Goal: Information Seeking & Learning: Learn about a topic

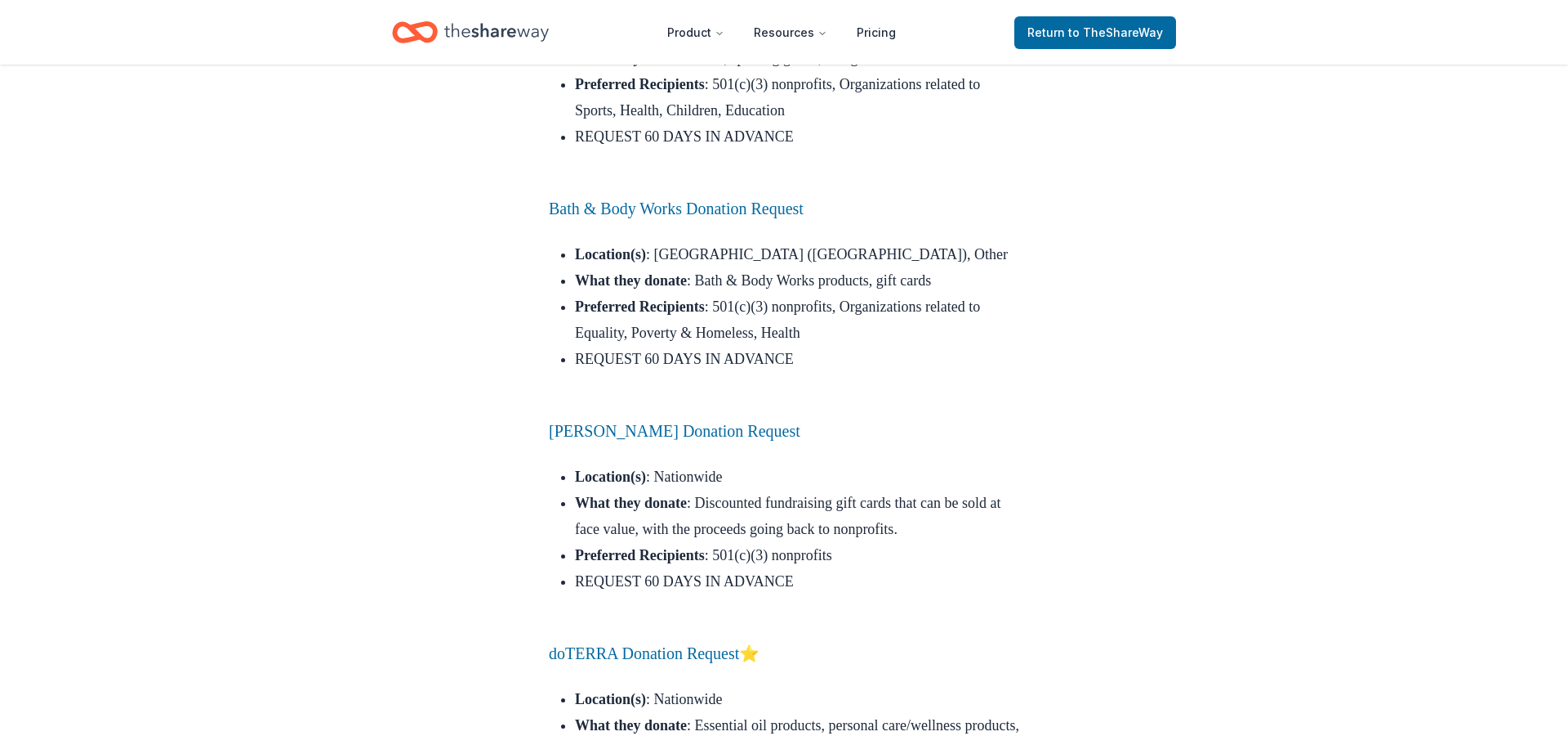
scroll to position [11443, 0]
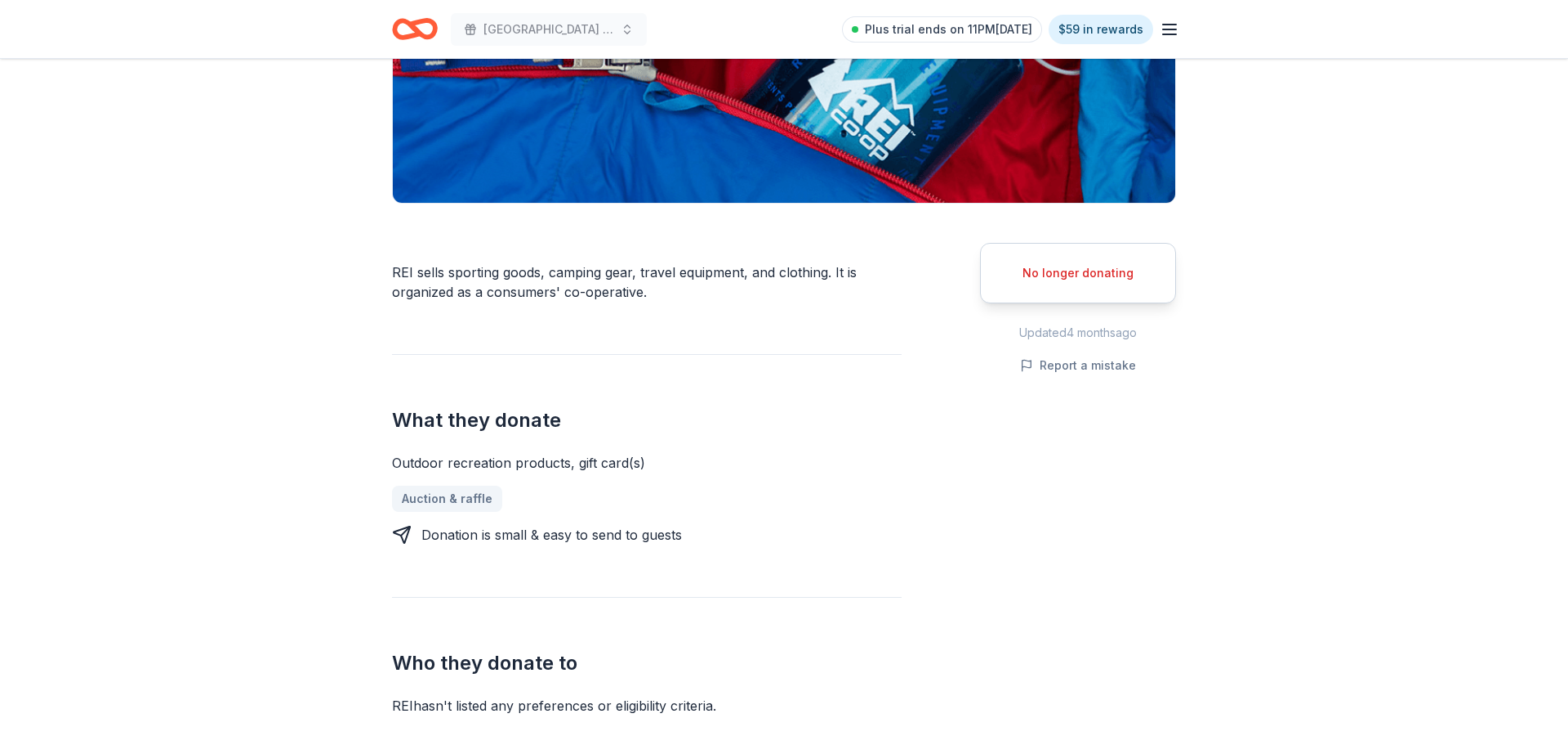
scroll to position [327, 0]
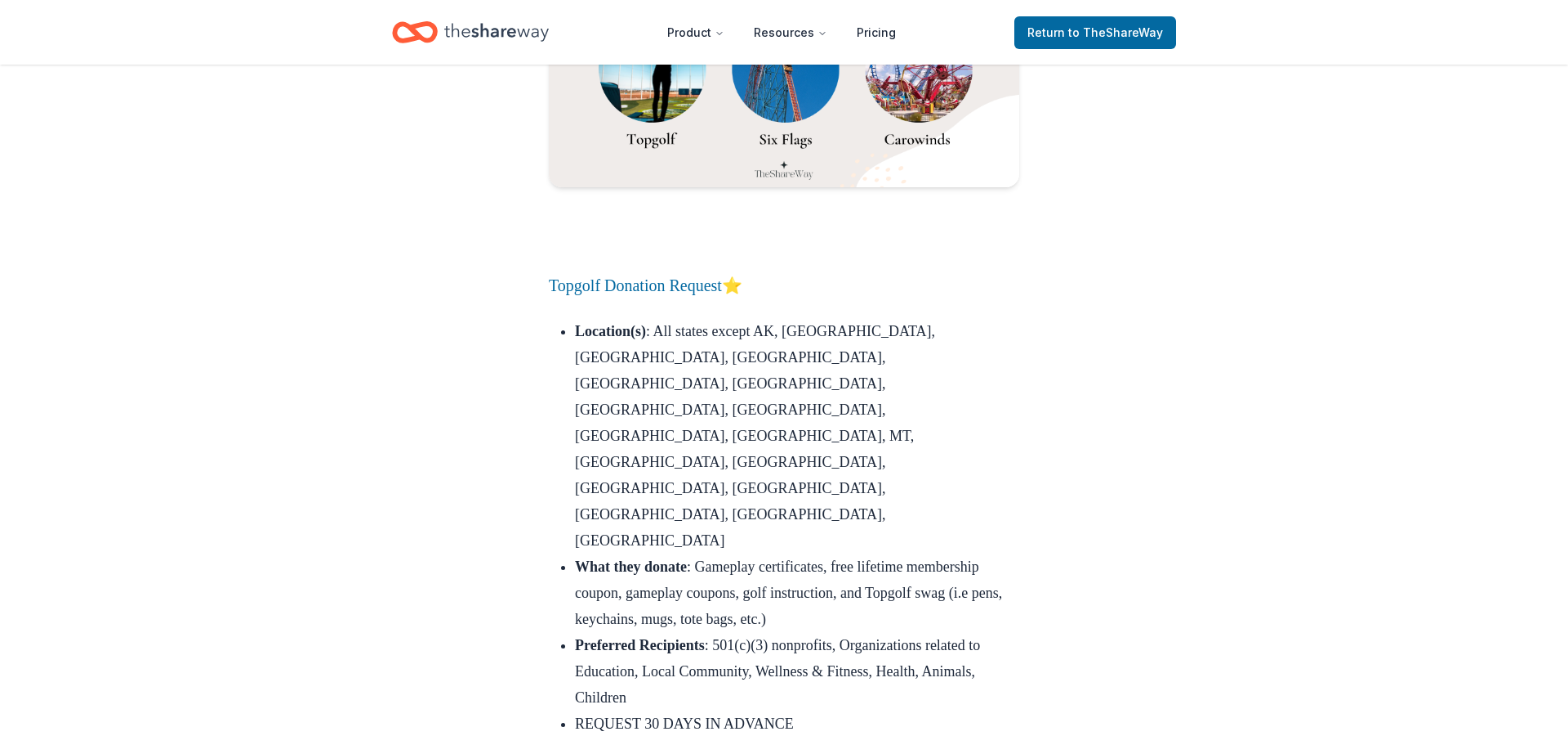
scroll to position [19266, 0]
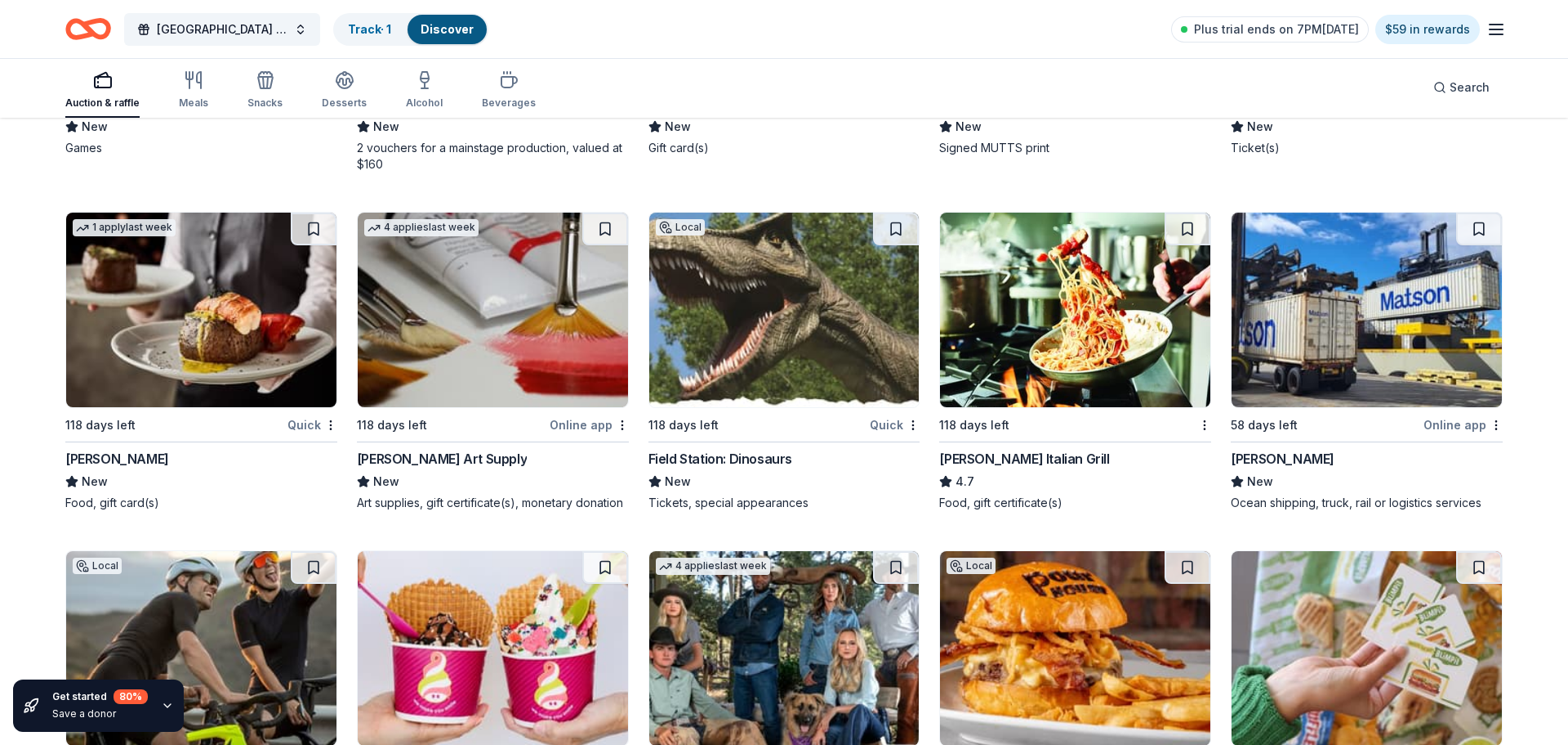
scroll to position [5716, 0]
click at [7, 38] on div "Waldwick High School Graduation Ball/Annual Fashion Show 2026 Track · 1 Discove…" at bounding box center [784, 29] width 1568 height 58
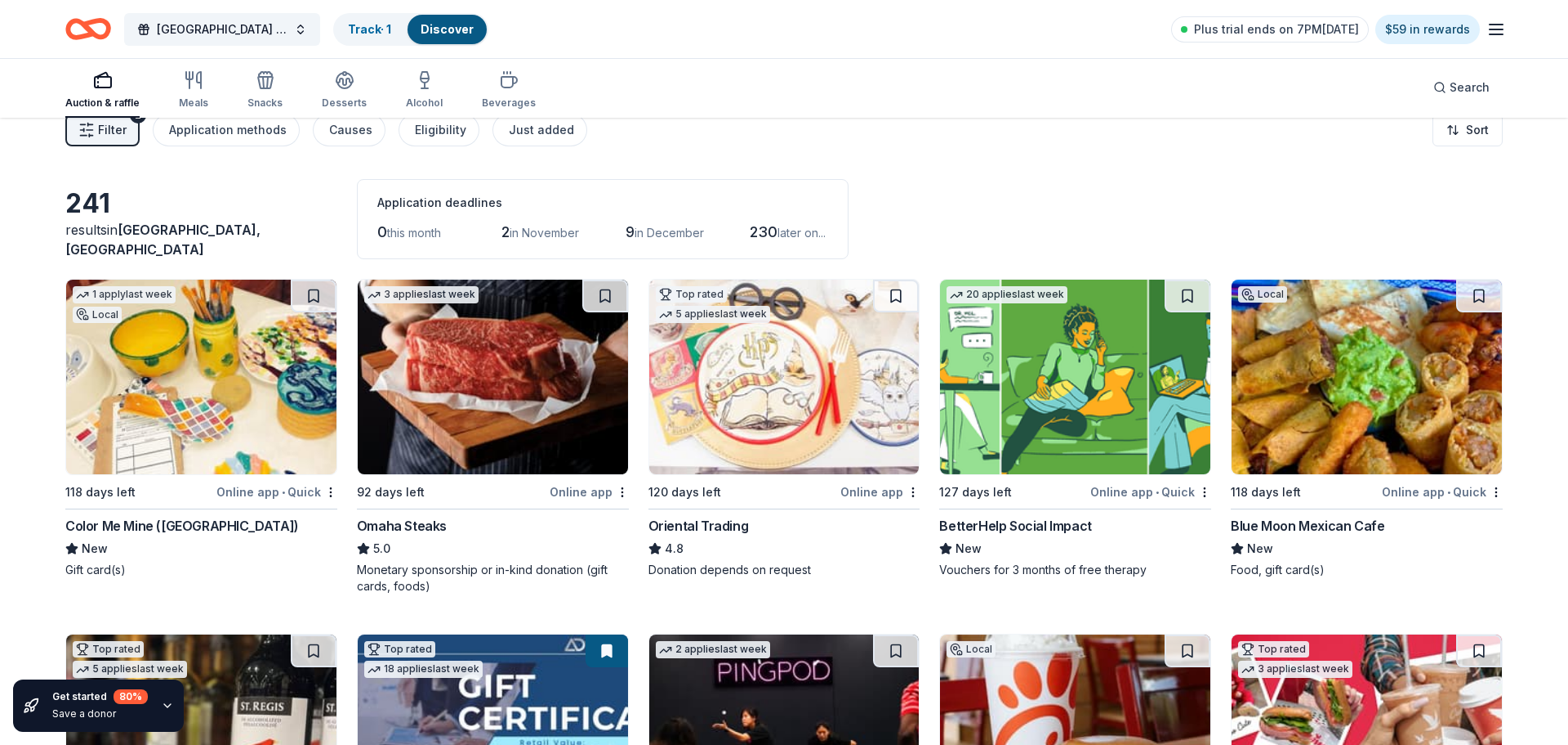
scroll to position [0, 0]
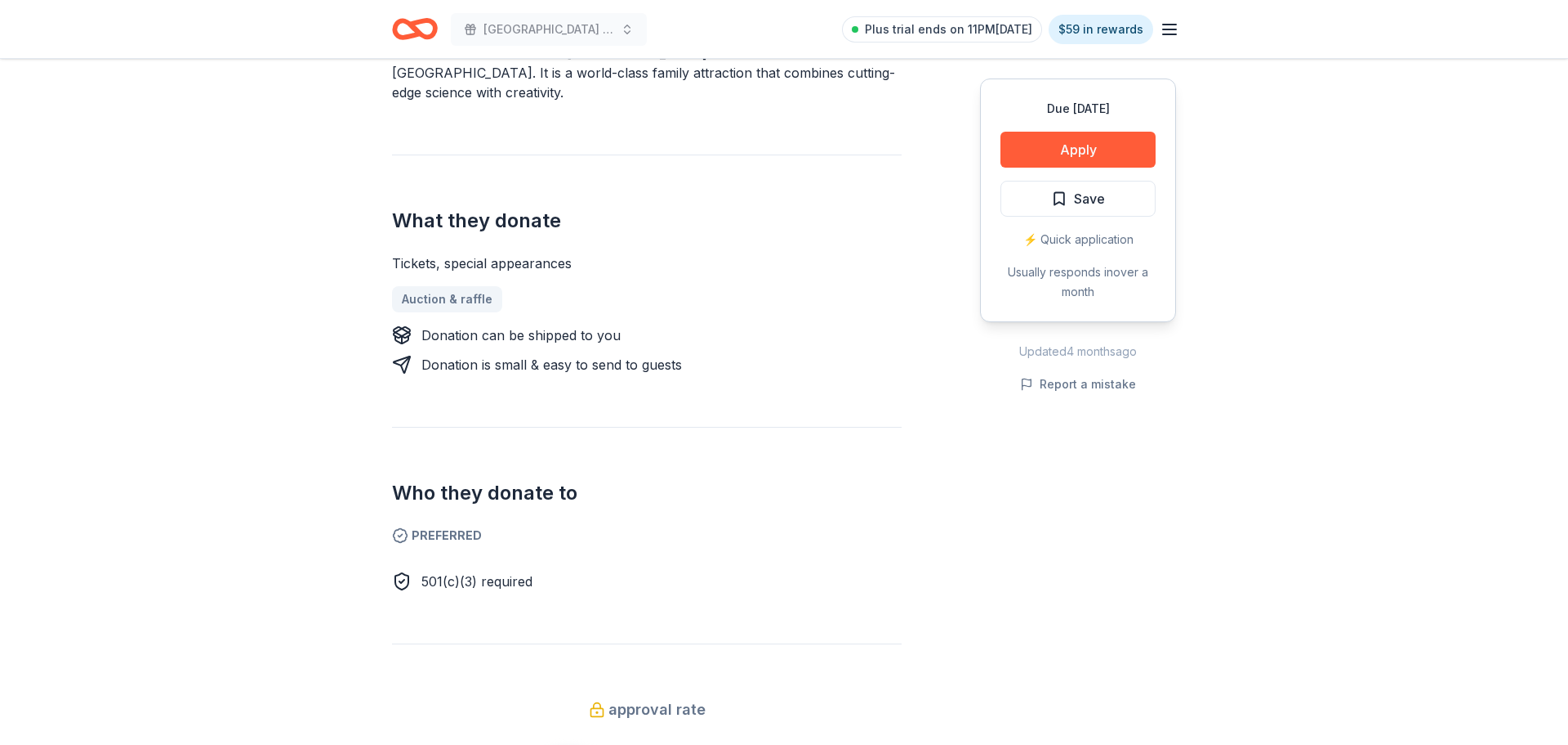
scroll to position [589, 0]
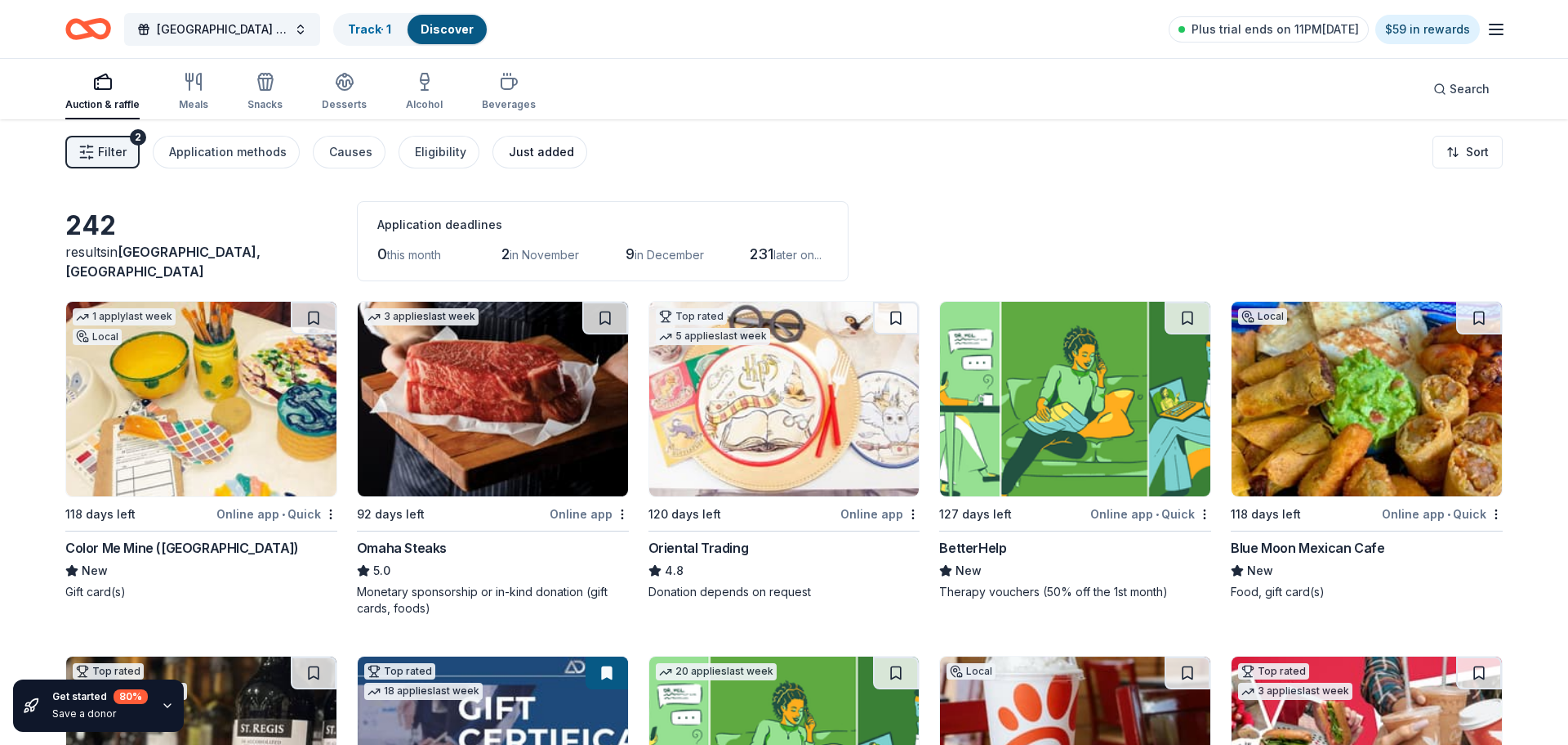
click at [538, 152] on div "Just added" at bounding box center [541, 152] width 65 height 20
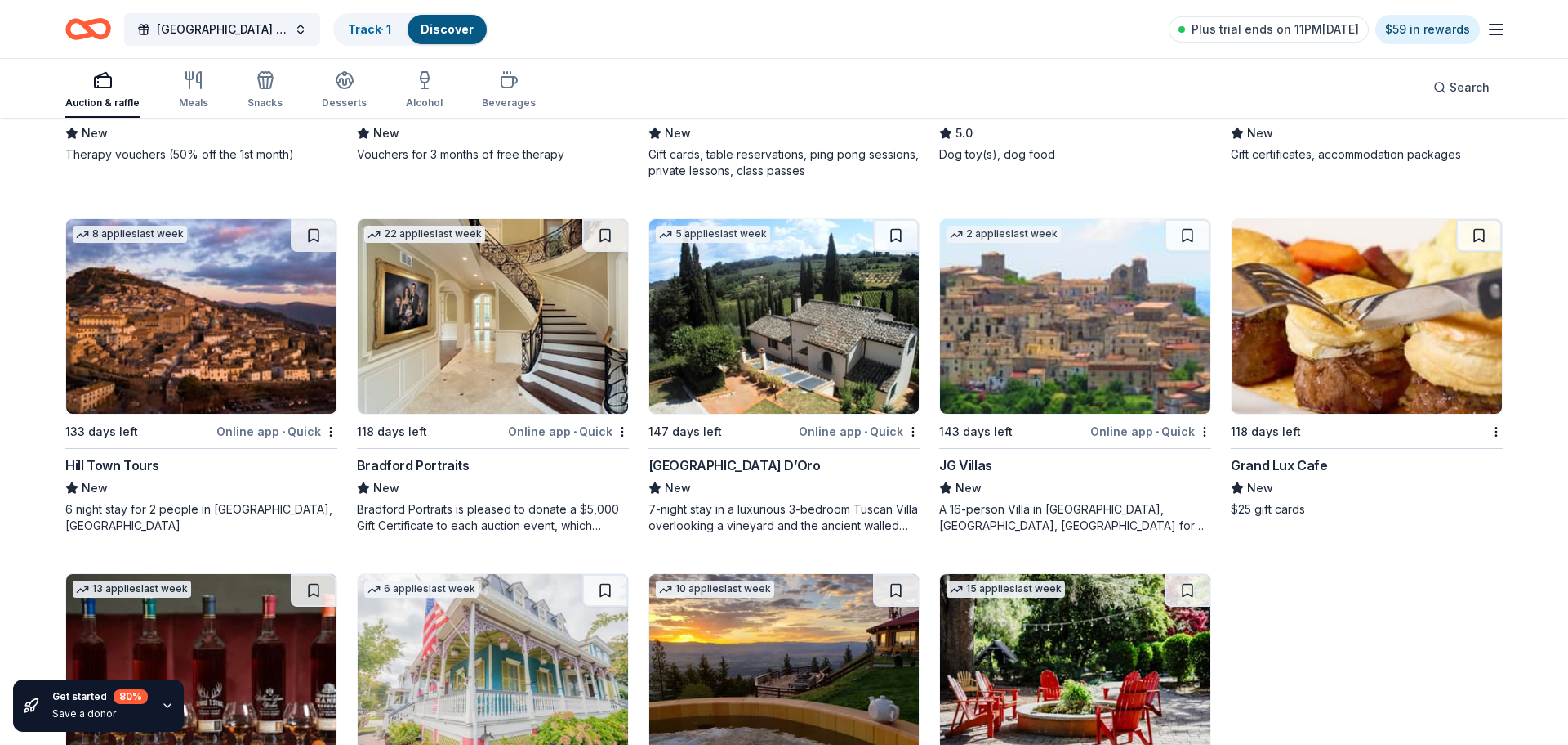
scroll to position [428, 0]
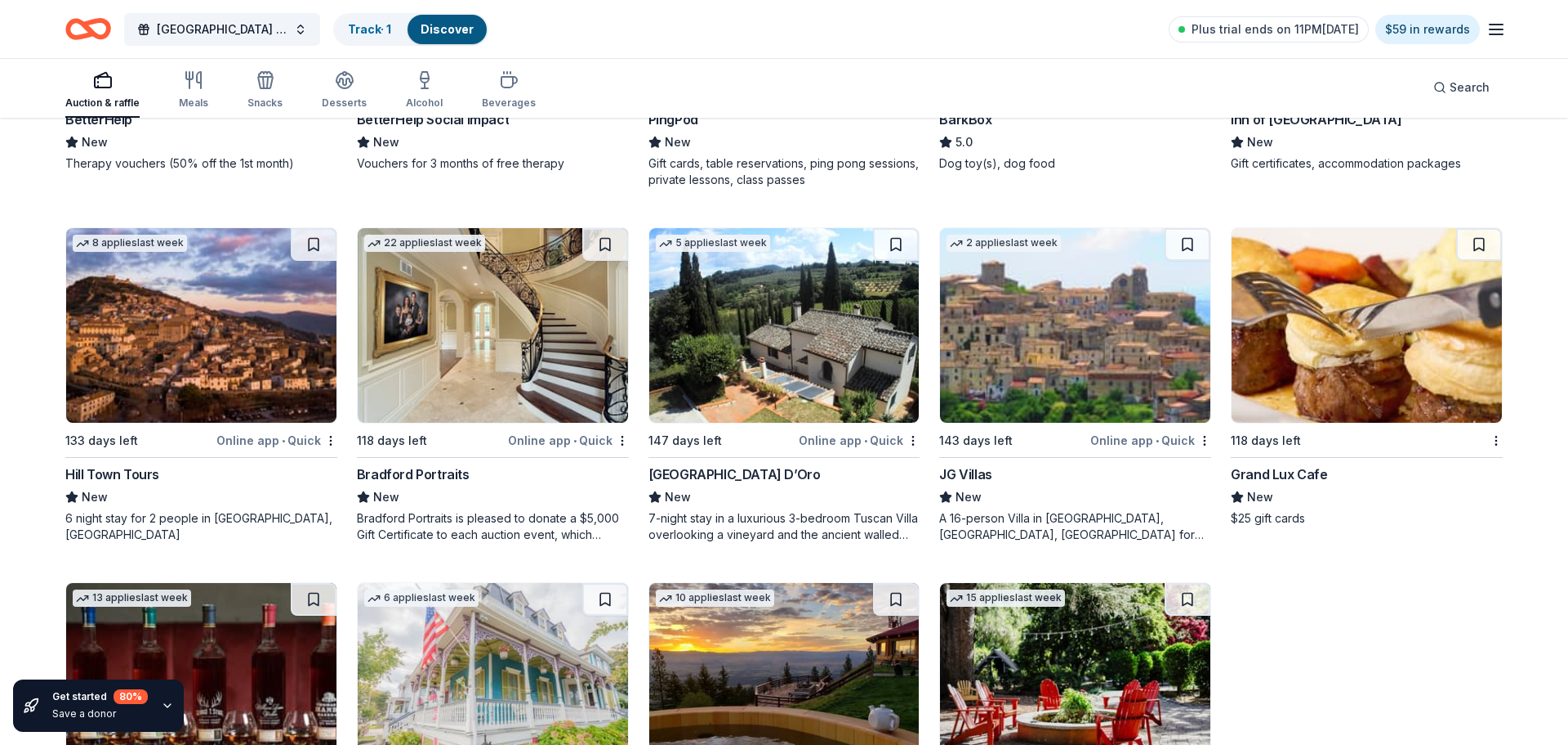
click at [1291, 472] on div "Grand Lux Cafe" at bounding box center [1279, 475] width 96 height 20
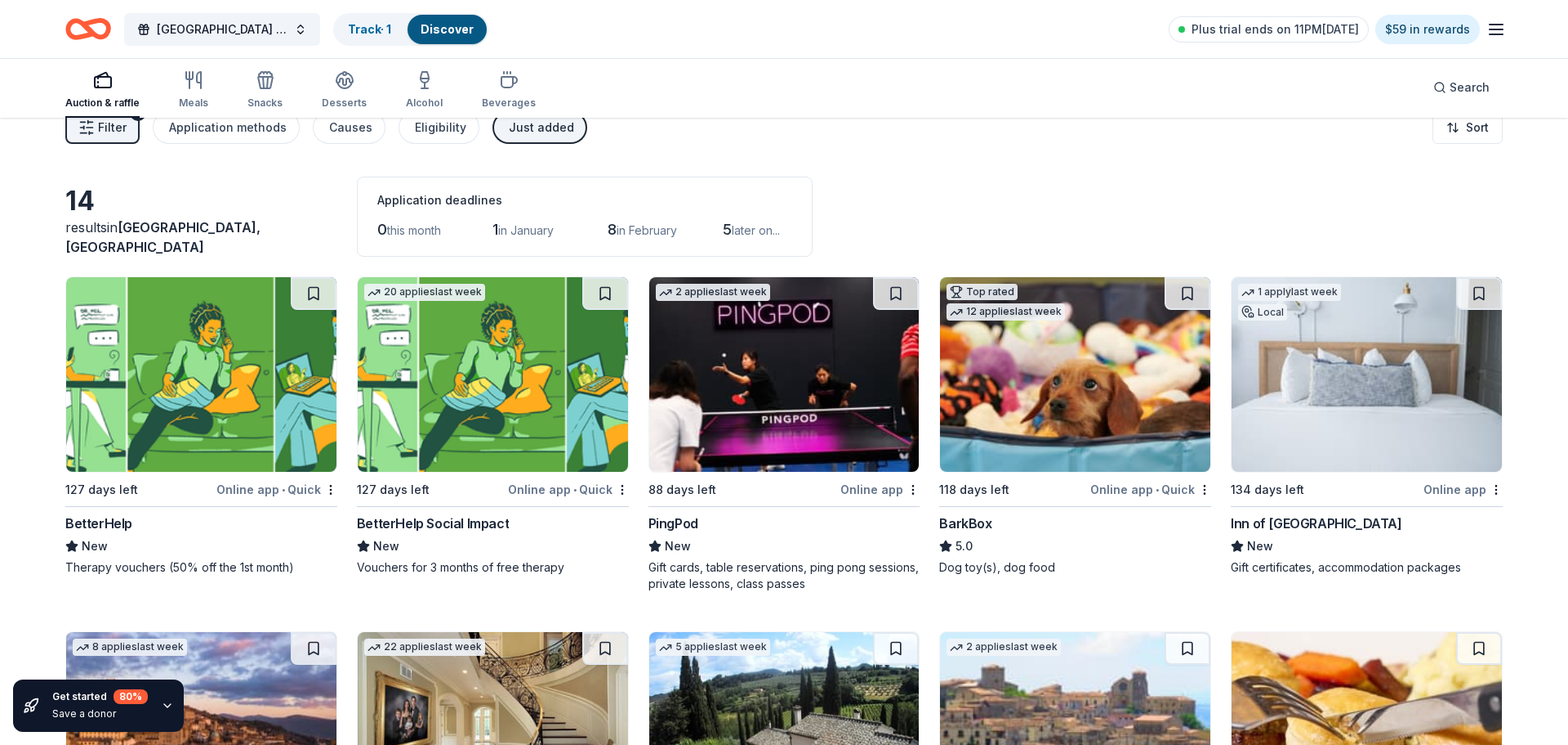
scroll to position [0, 0]
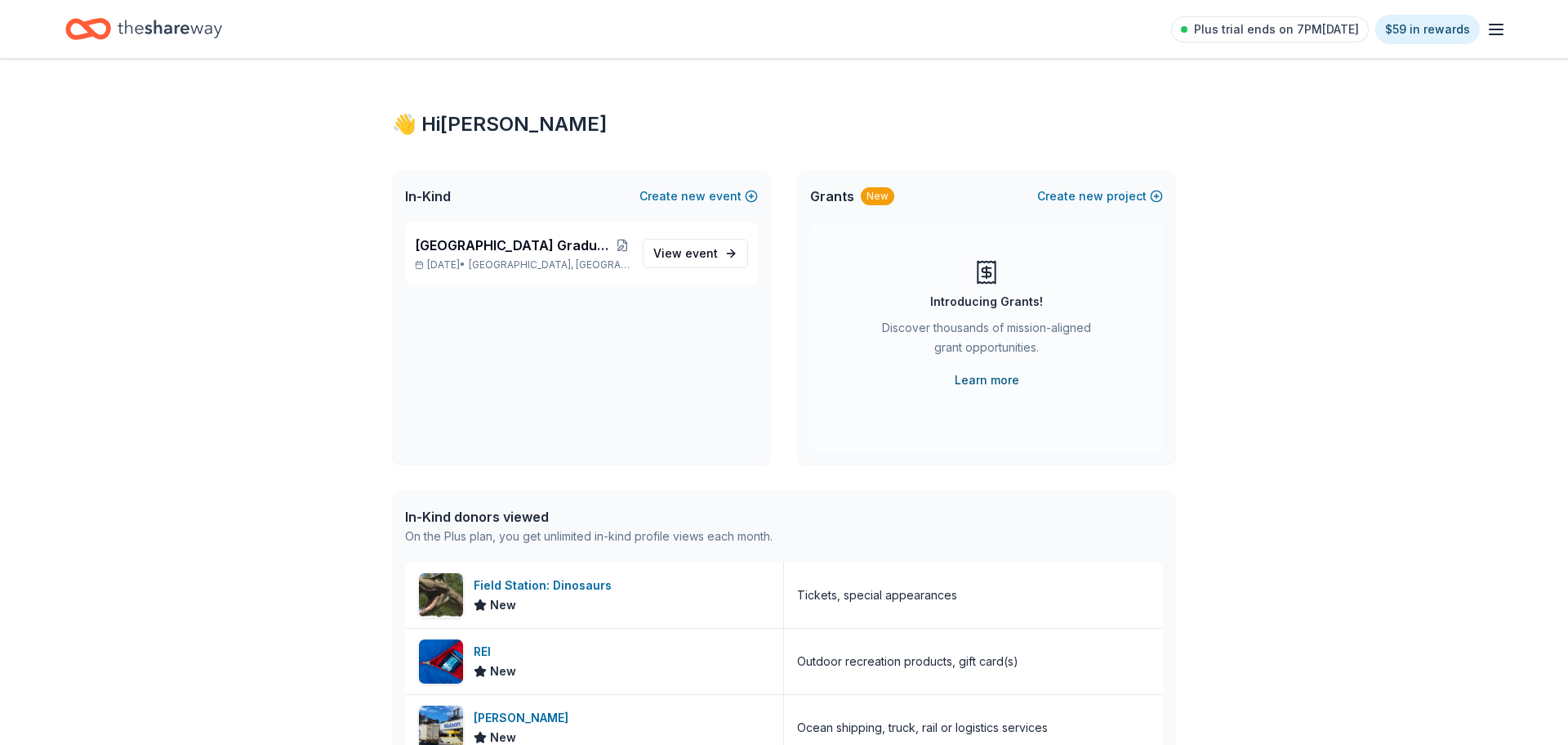
click at [999, 380] on link "Learn more" at bounding box center [987, 380] width 64 height 20
click at [534, 256] on div "Waldwick High School Graduation Ball/Annual Fashion Show 2026 Mar 12, 2026 • Wa…" at bounding box center [522, 253] width 215 height 36
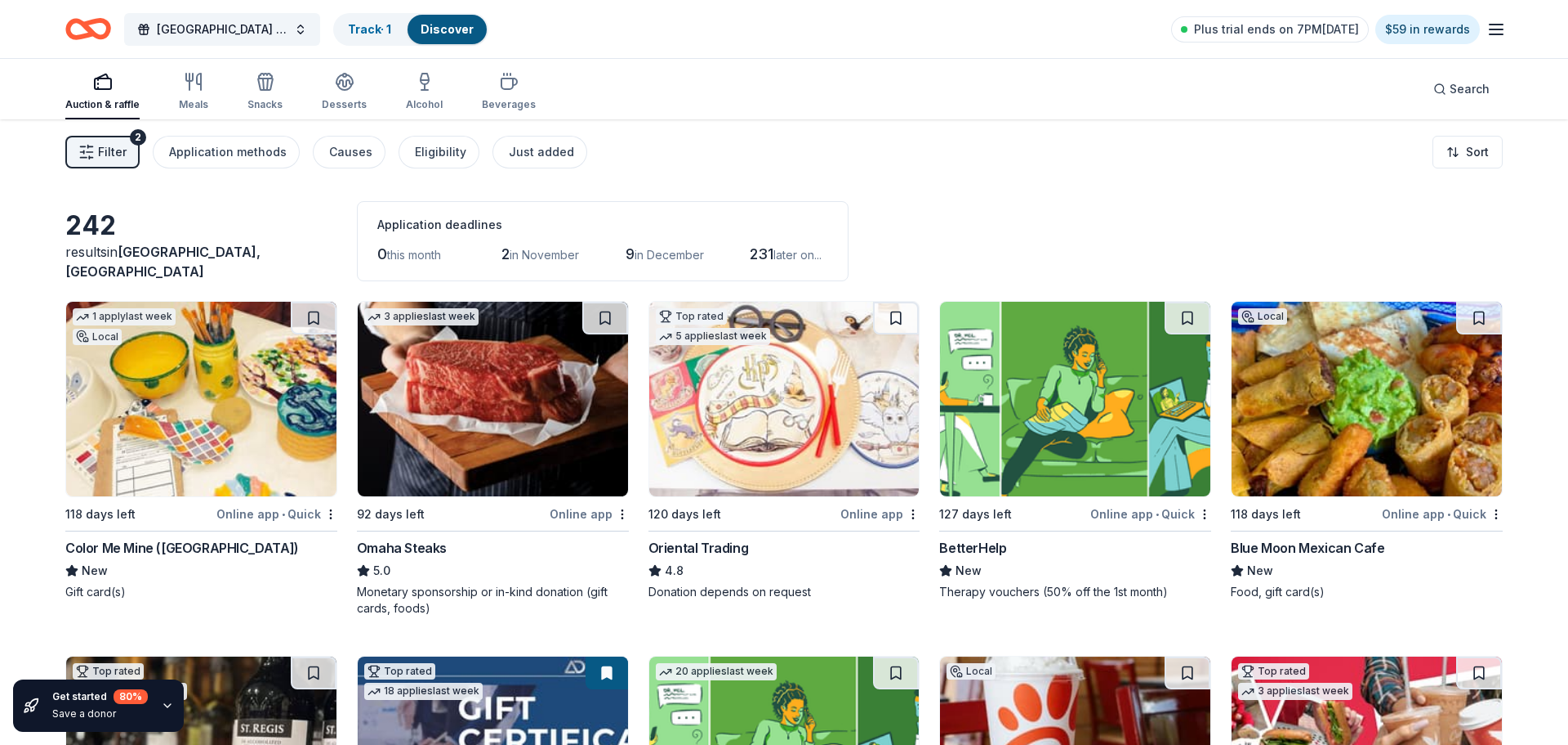
click at [108, 158] on span "Filter" at bounding box center [112, 152] width 29 height 20
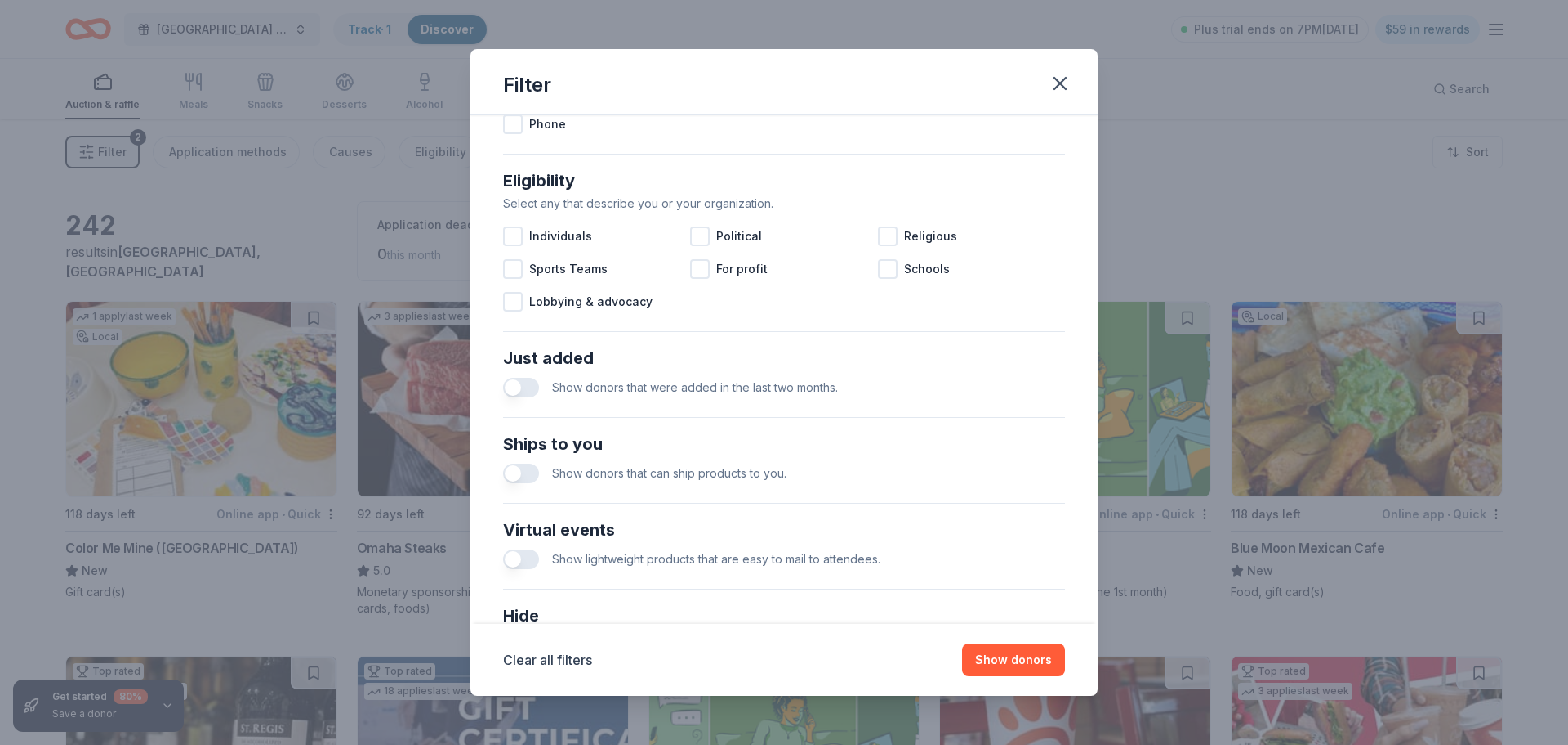
scroll to position [569, 0]
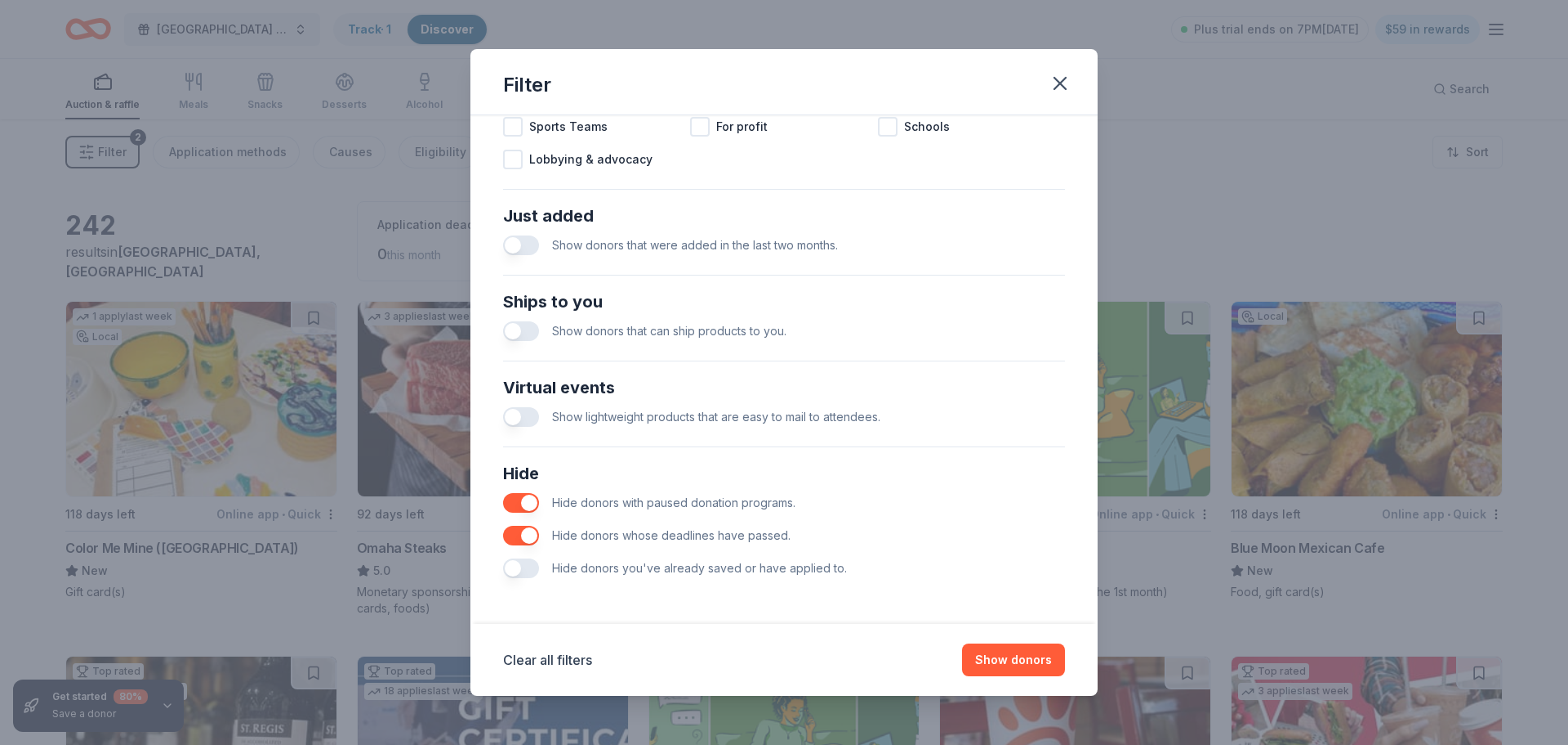
click at [531, 567] on button "button" at bounding box center [521, 568] width 36 height 20
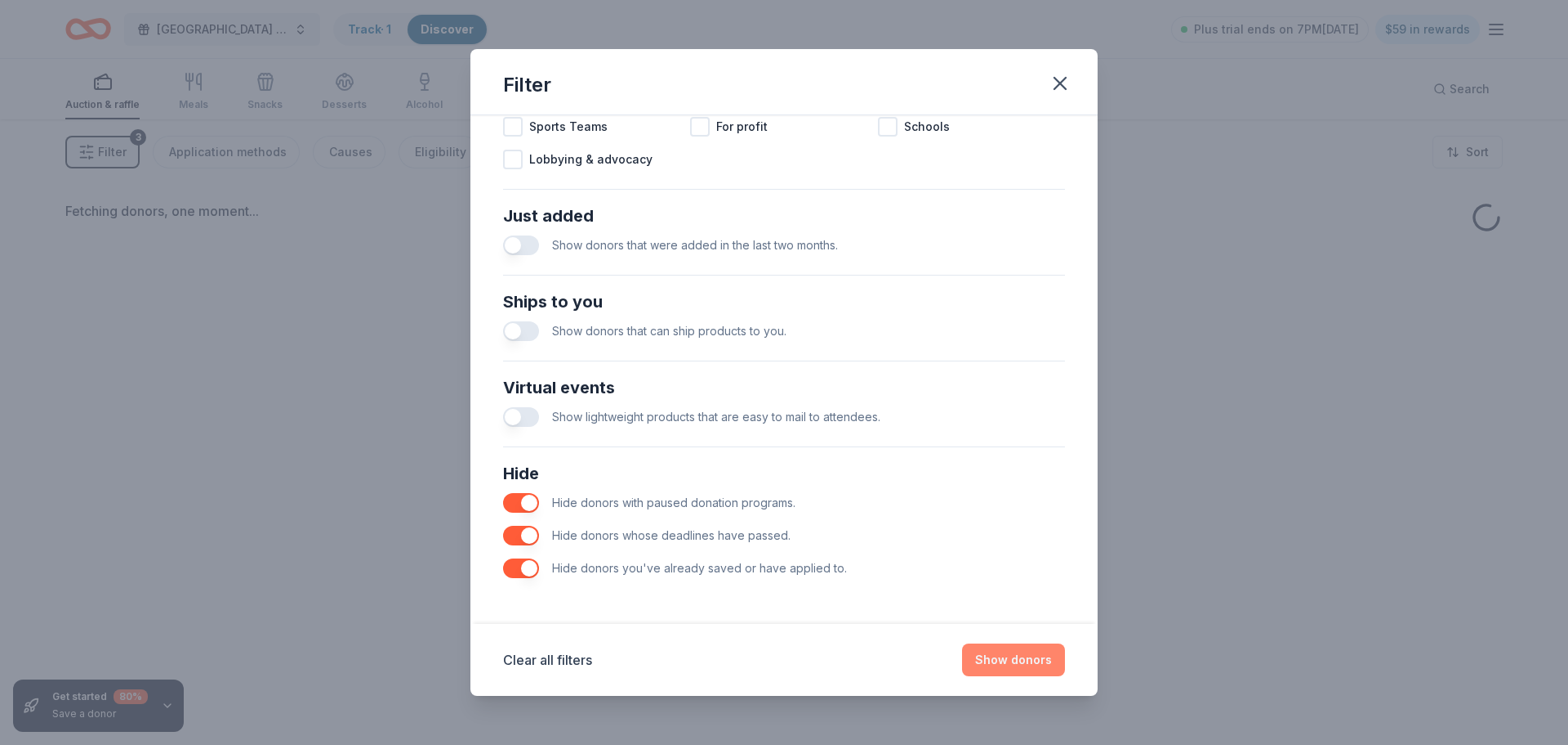
click at [993, 658] on button "Show donors" at bounding box center [1013, 660] width 102 height 33
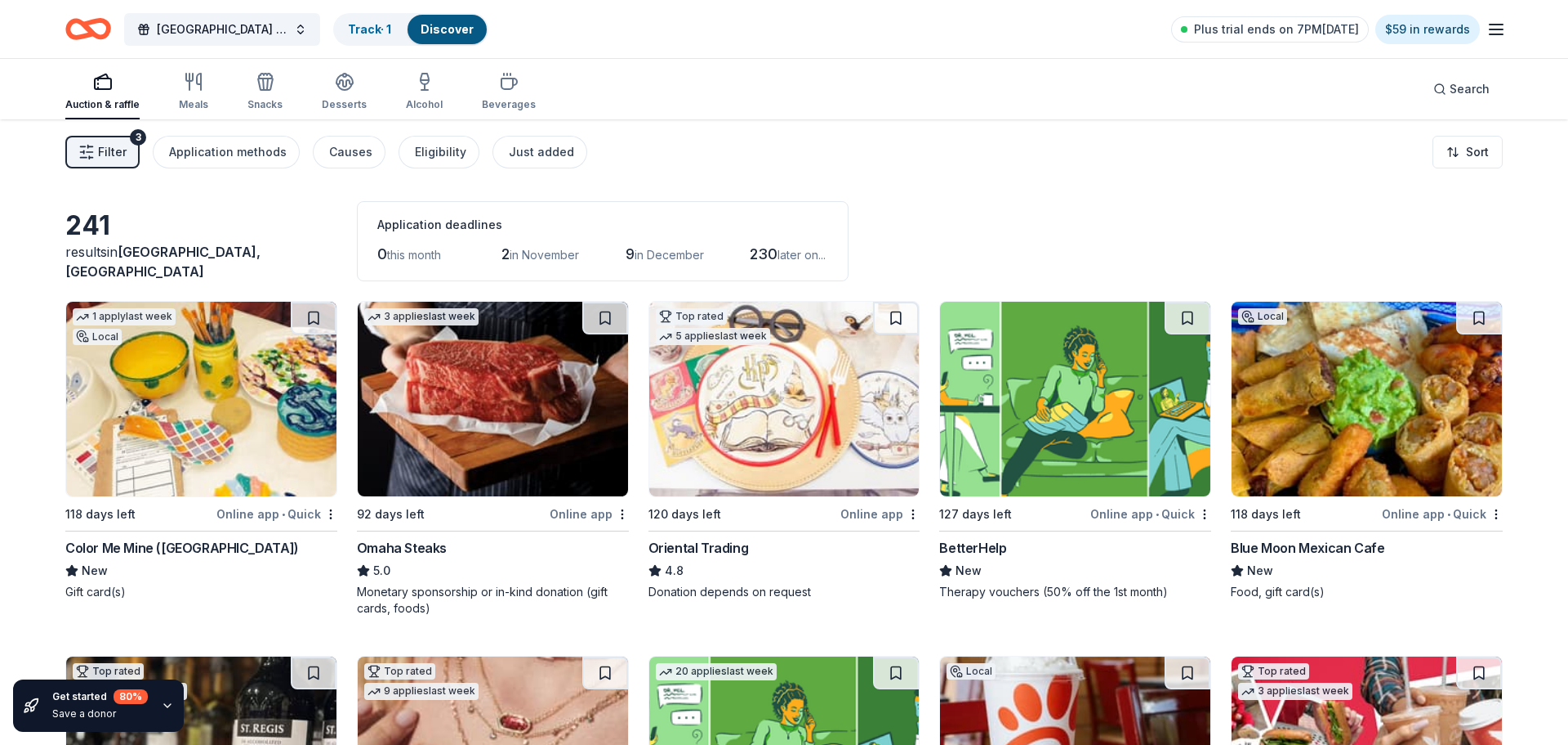
click at [1174, 218] on div "241 results in Waldwick, NJ Application deadlines 0 this month 2 in November 9 …" at bounding box center [784, 241] width 1437 height 80
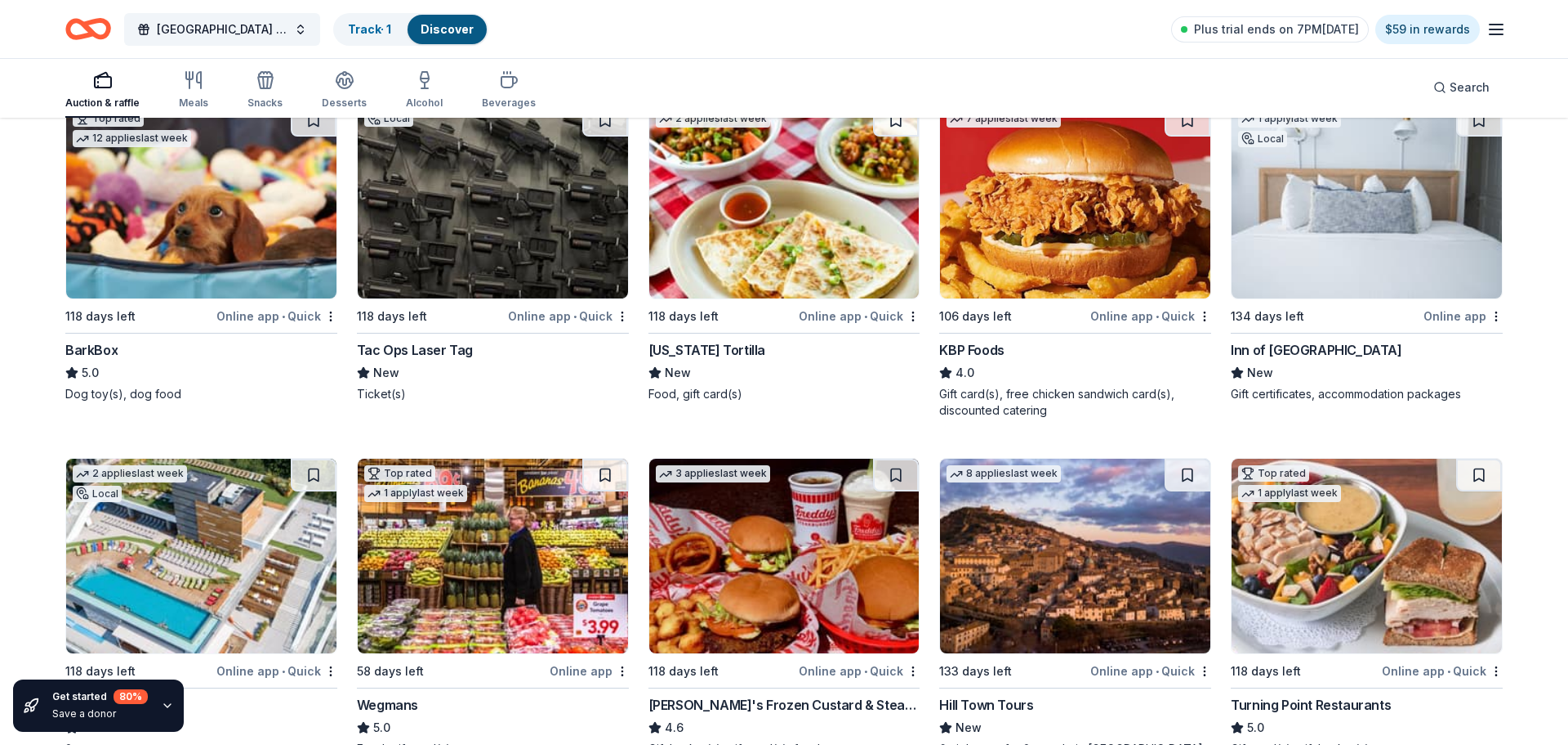
scroll to position [1263, 0]
click at [1307, 355] on div "Inn of [GEOGRAPHIC_DATA]" at bounding box center [1316, 349] width 170 height 20
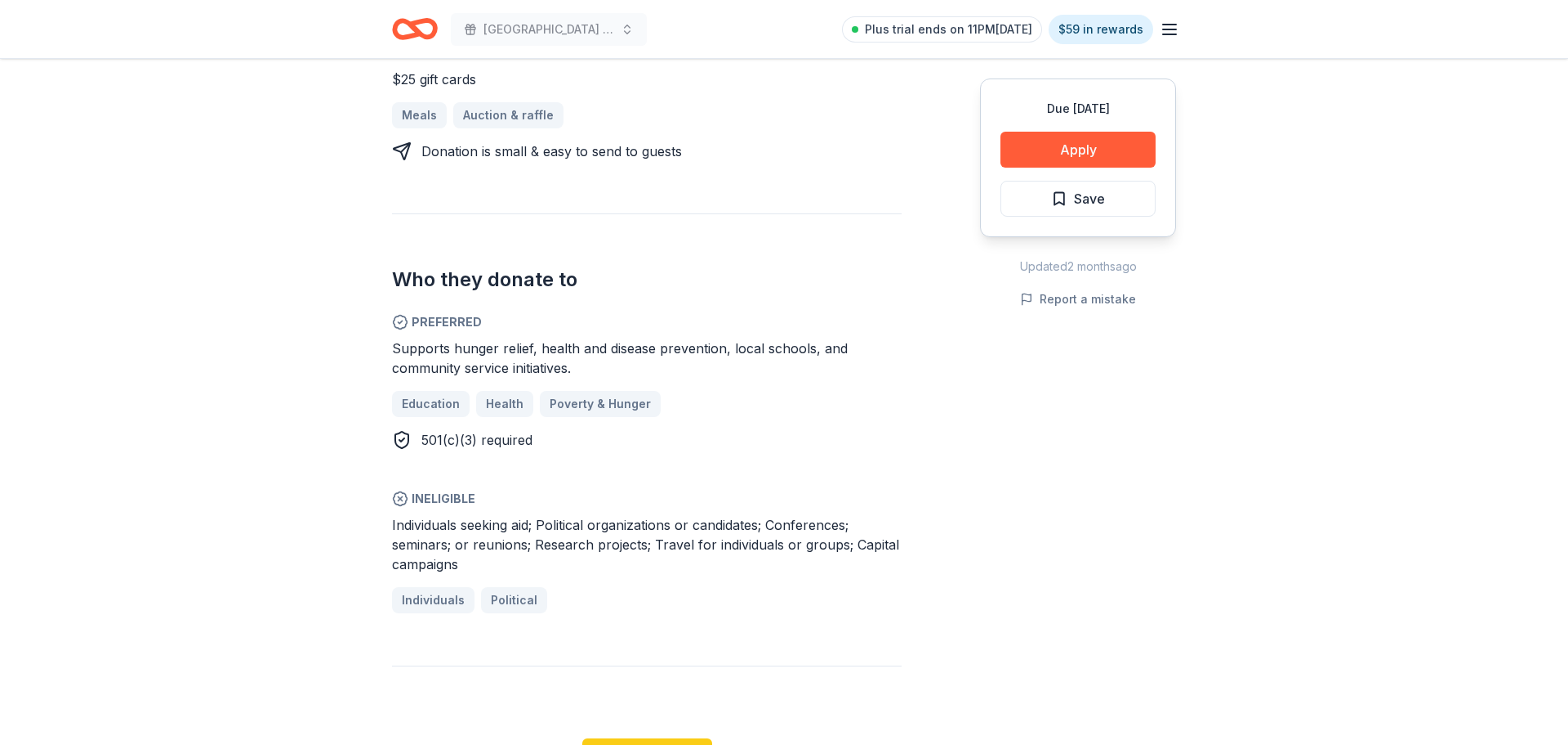
scroll to position [752, 0]
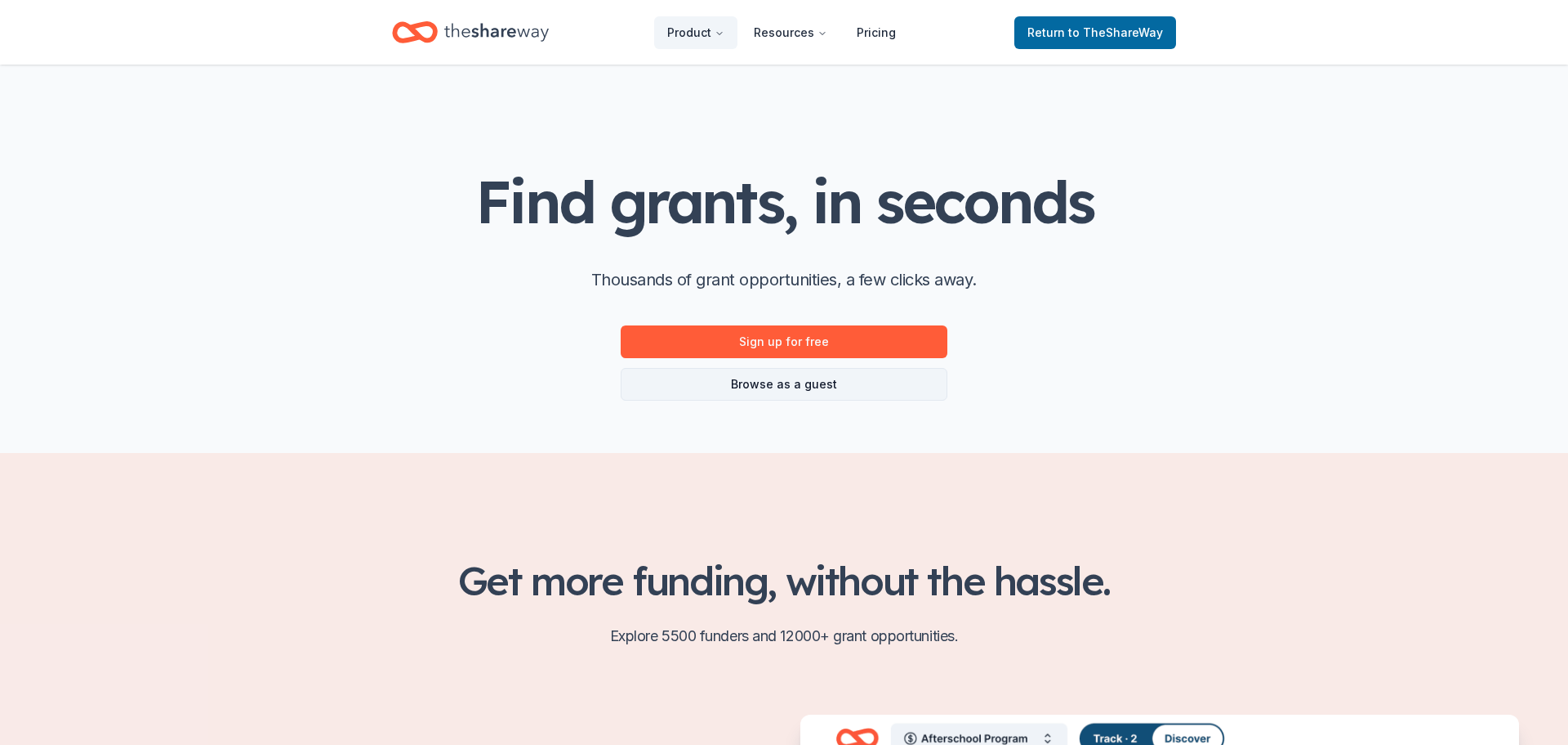
click at [822, 383] on link "Browse as a guest" at bounding box center [784, 384] width 326 height 33
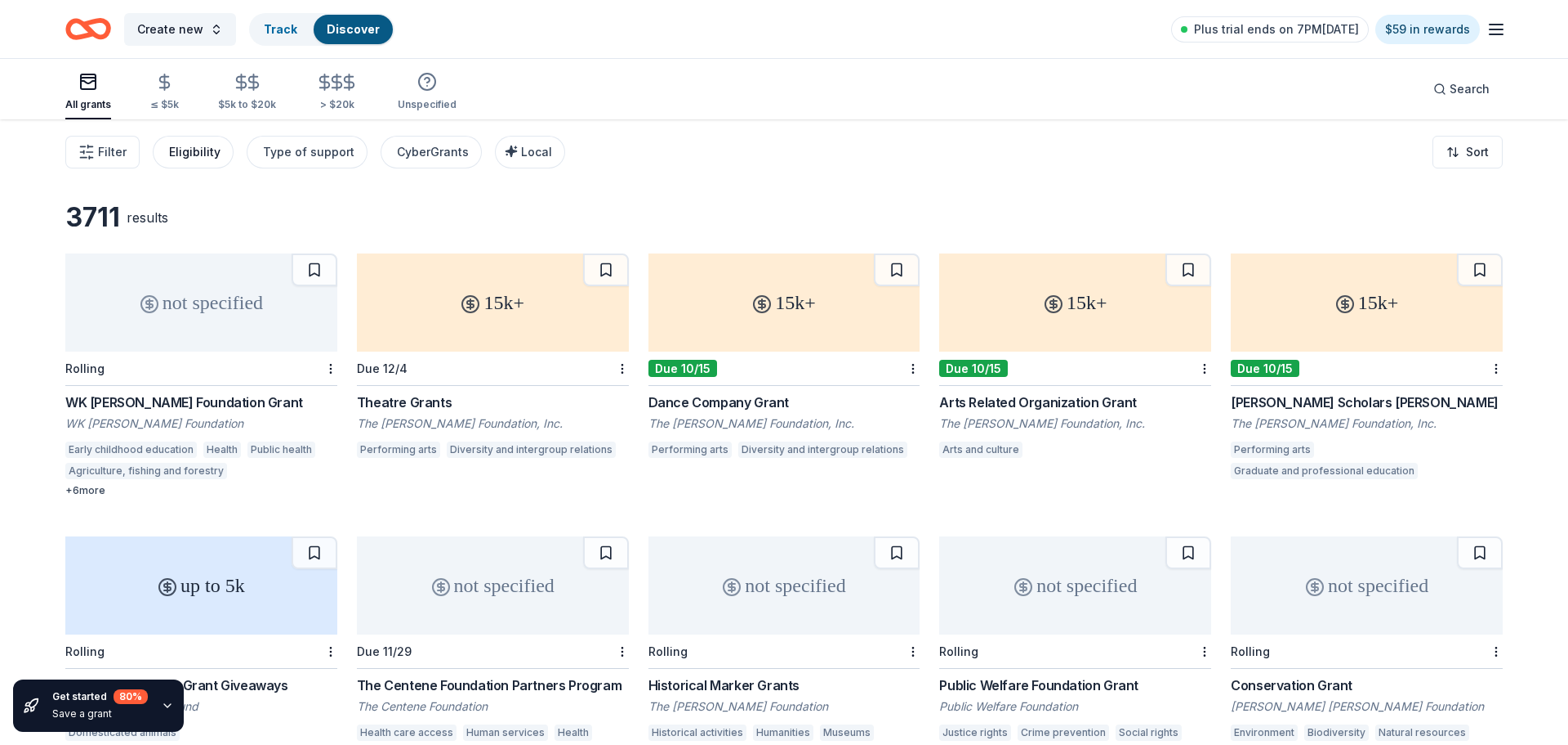
click at [194, 153] on div "Eligibility" at bounding box center [194, 152] width 52 height 20
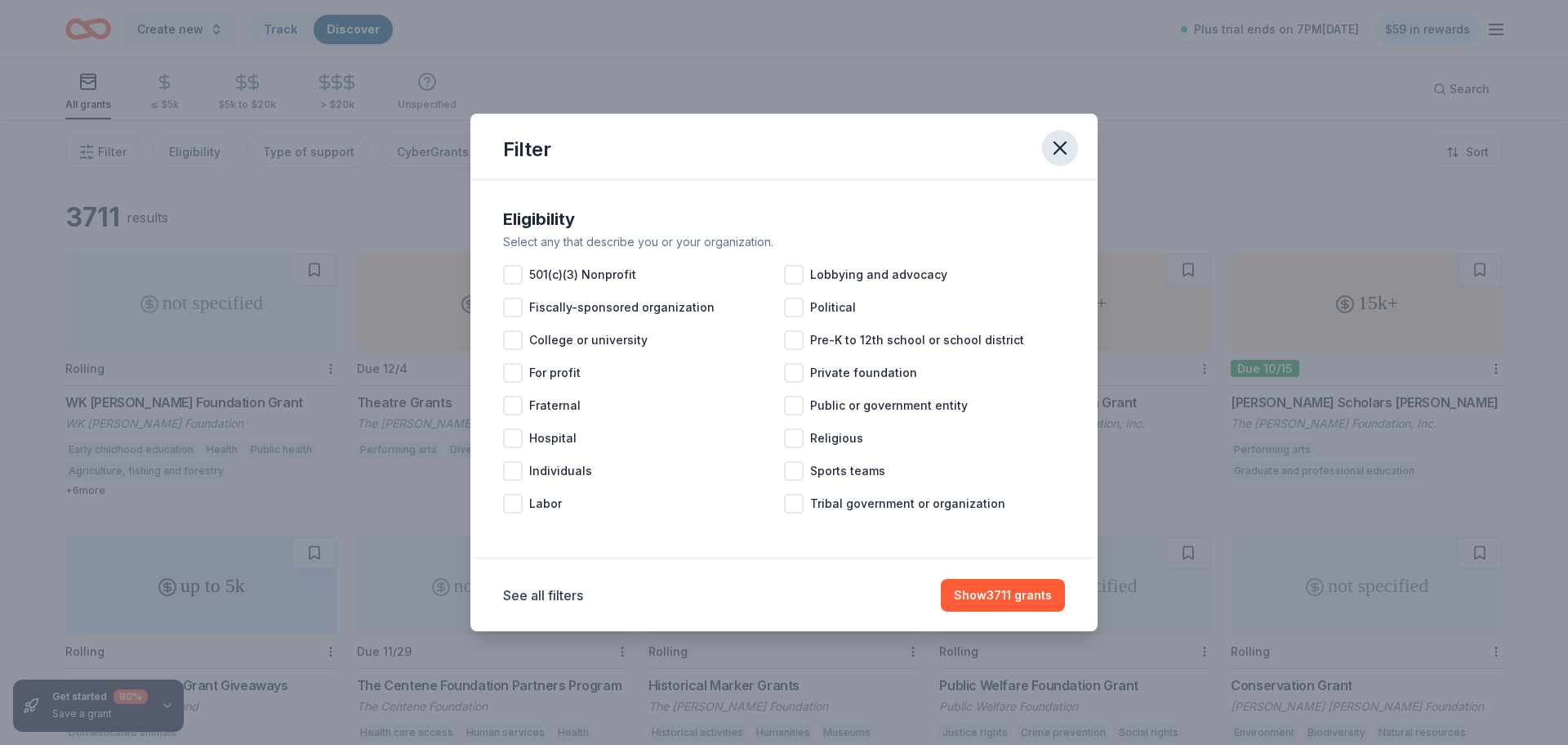
click at [1060, 146] on icon "button" at bounding box center [1060, 148] width 12 height 12
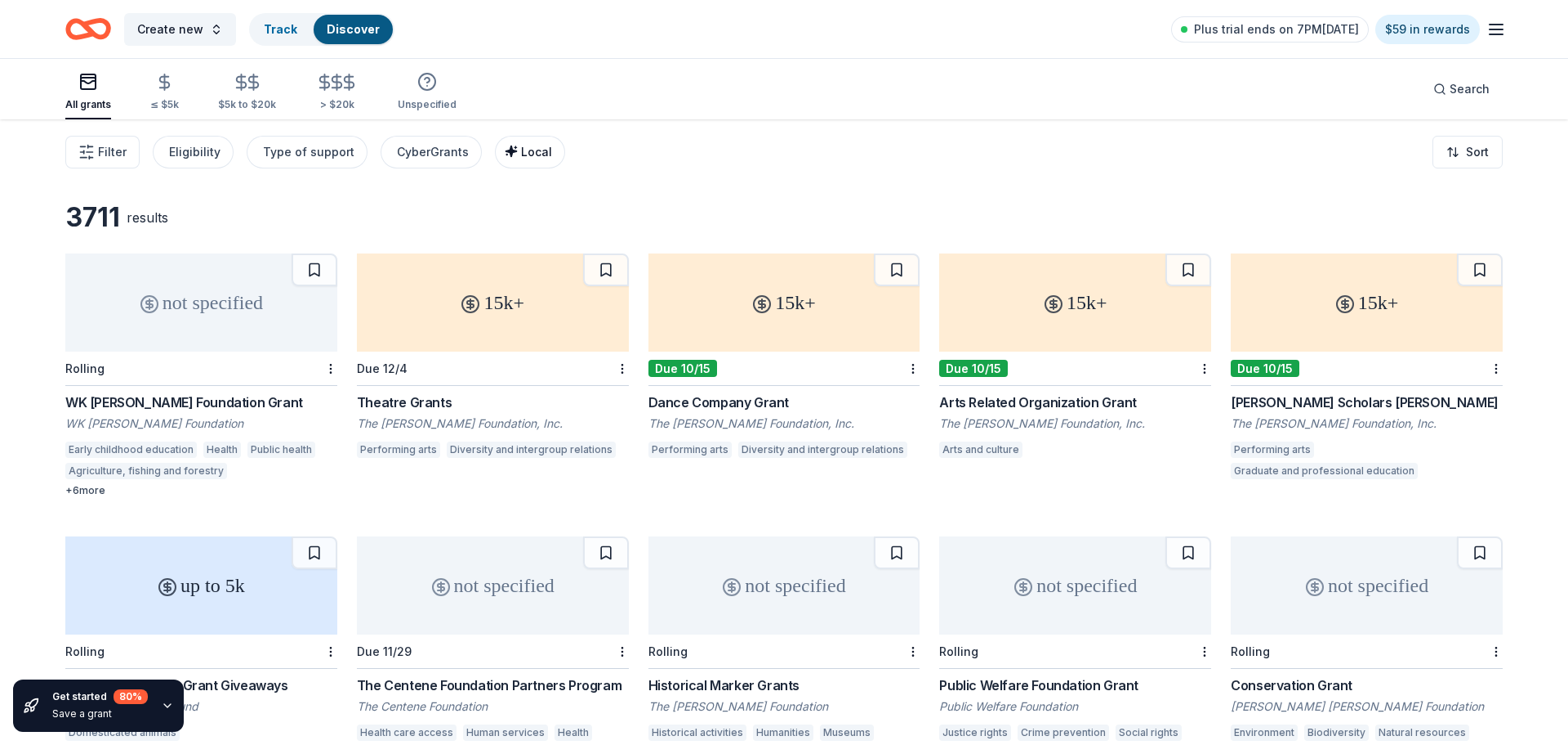
click at [521, 156] on span "Local" at bounding box center [537, 151] width 31 height 14
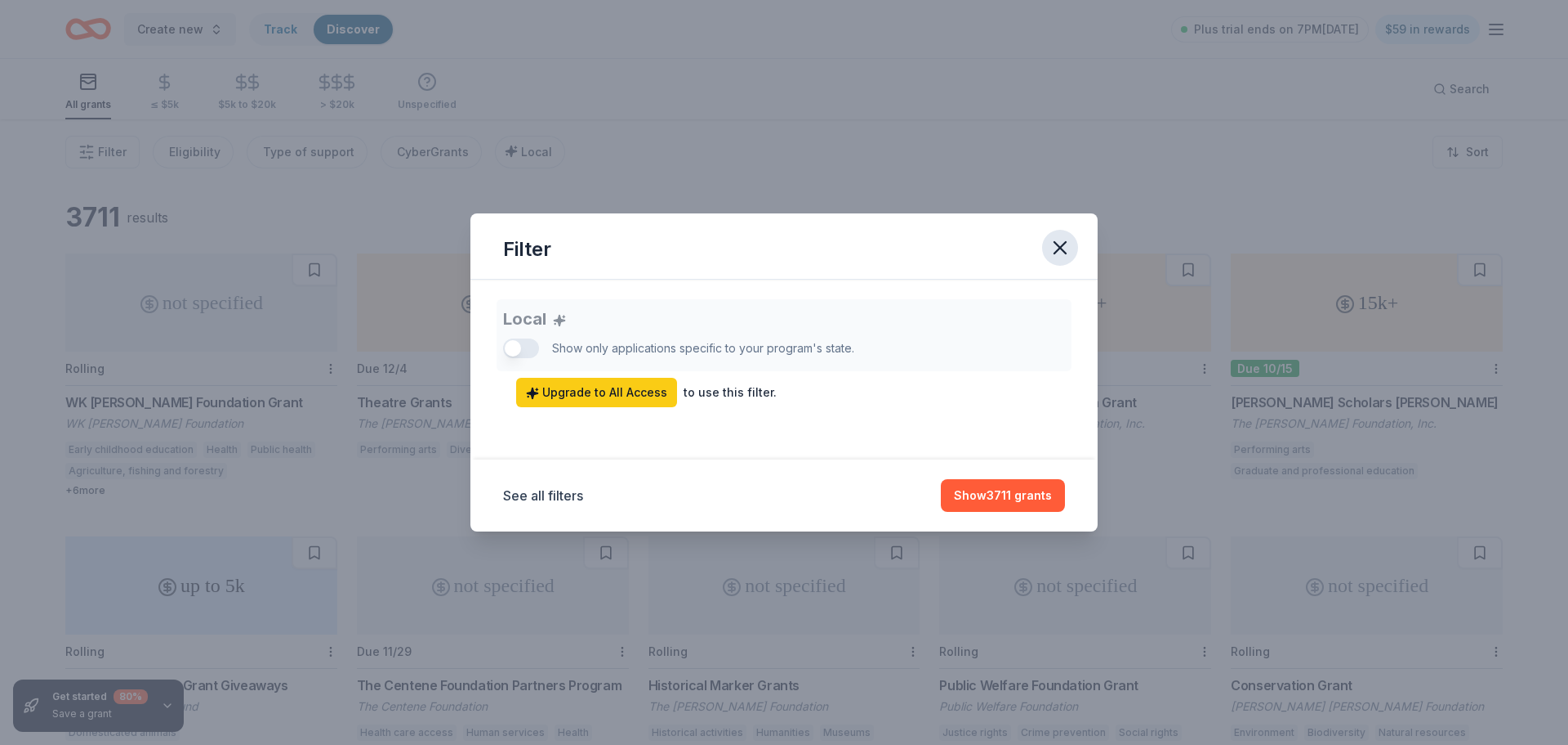
click at [1058, 244] on icon "button" at bounding box center [1060, 248] width 12 height 12
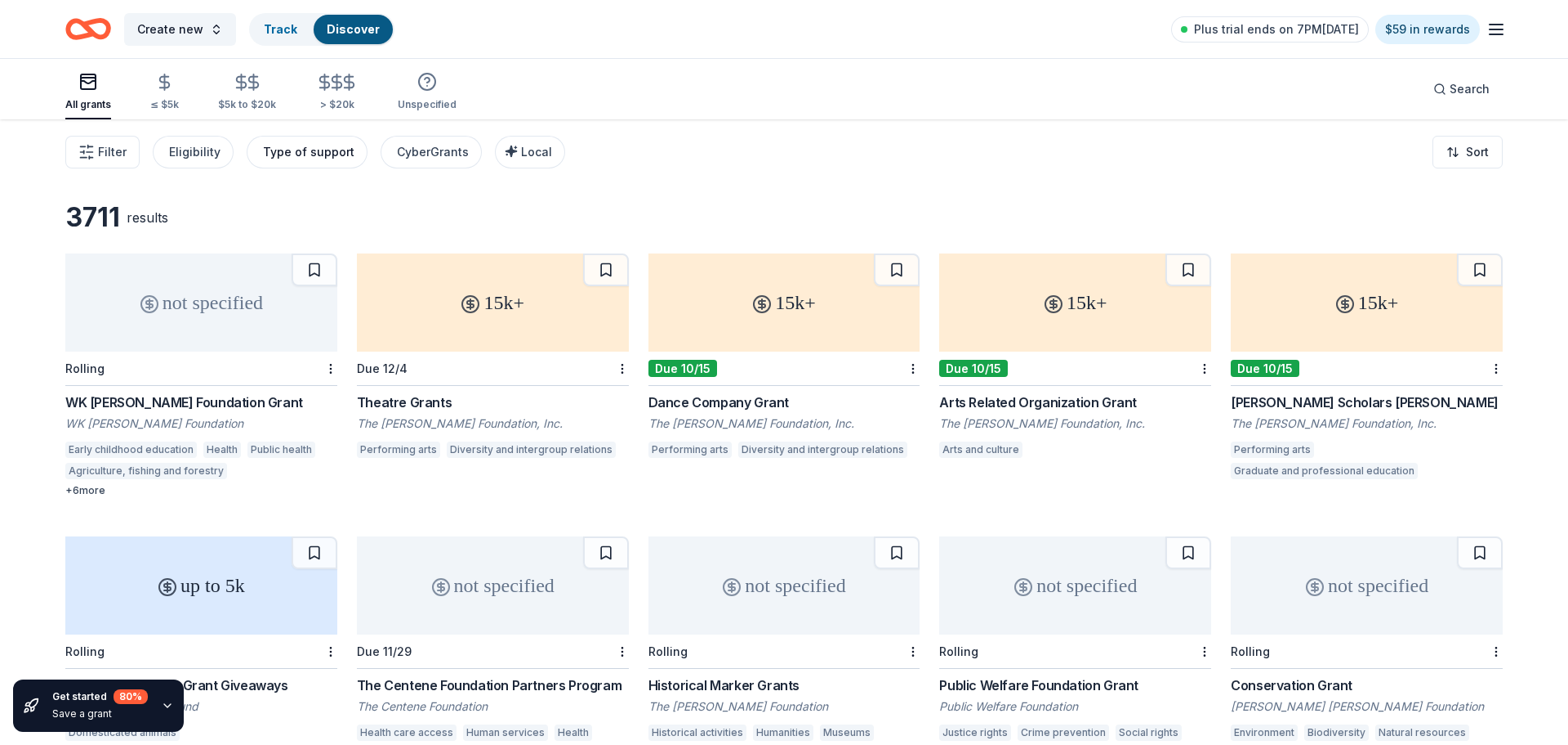
click at [316, 152] on div "Type of support" at bounding box center [308, 152] width 92 height 20
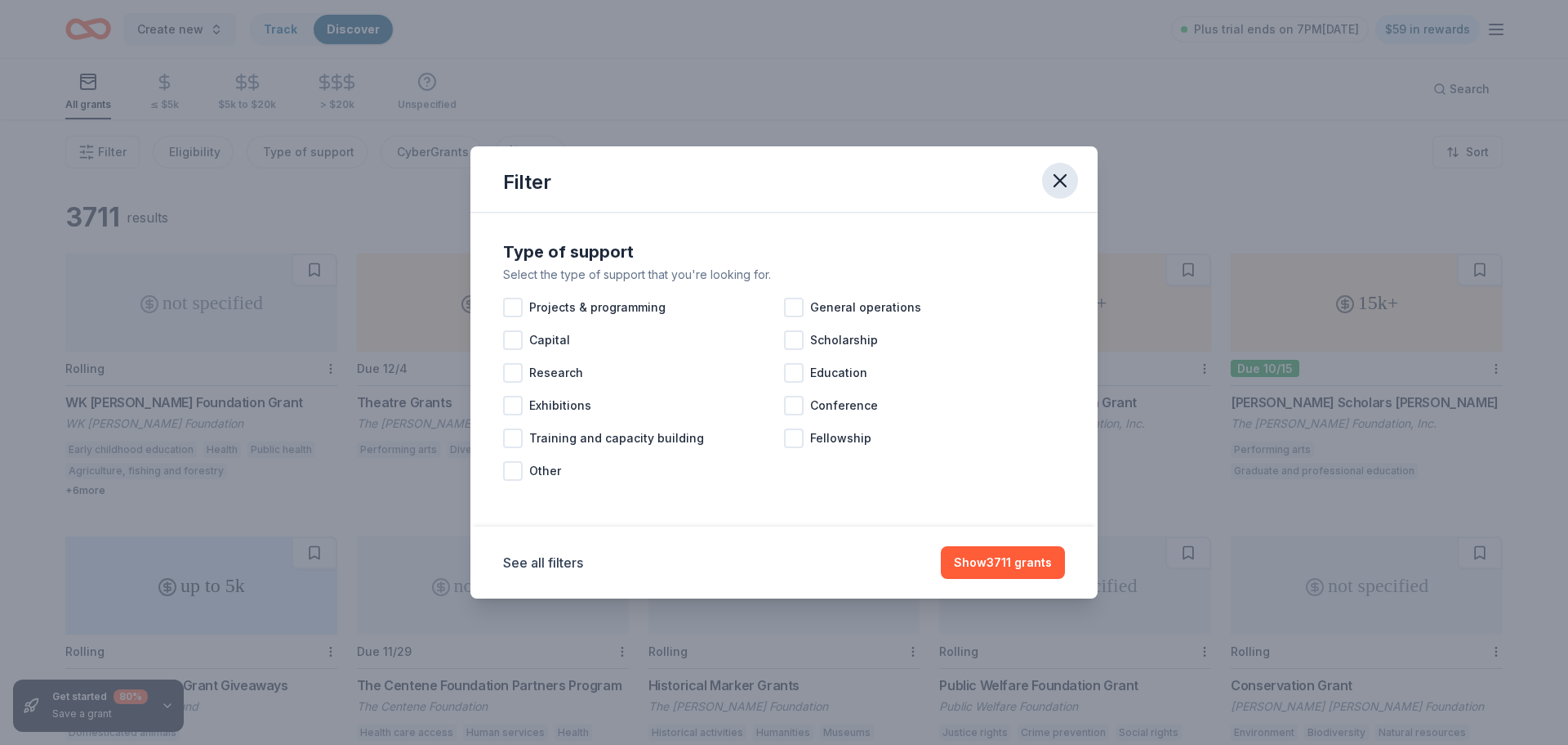
click at [1063, 181] on icon "button" at bounding box center [1060, 180] width 23 height 23
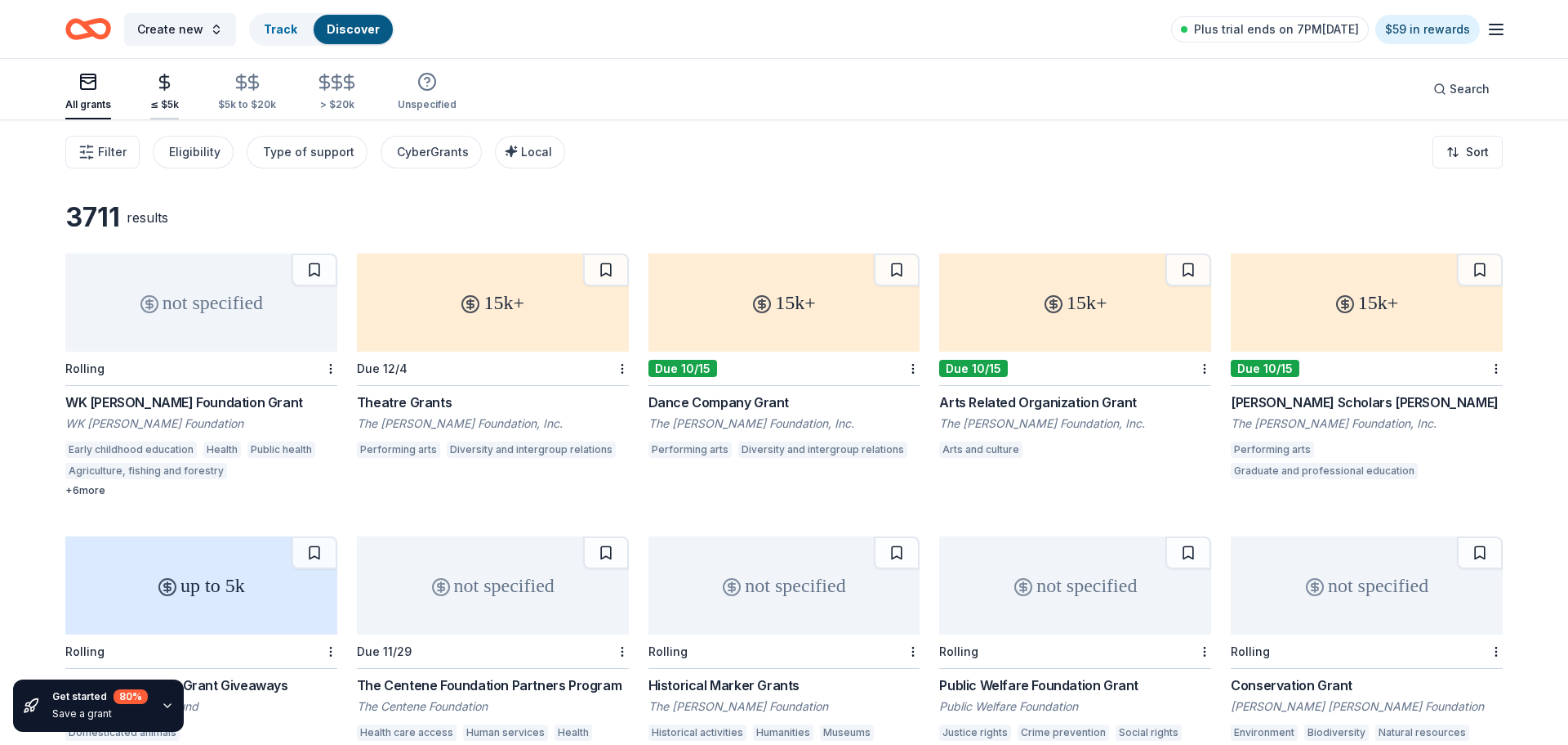
click at [166, 94] on div "≤ $5k" at bounding box center [165, 92] width 29 height 38
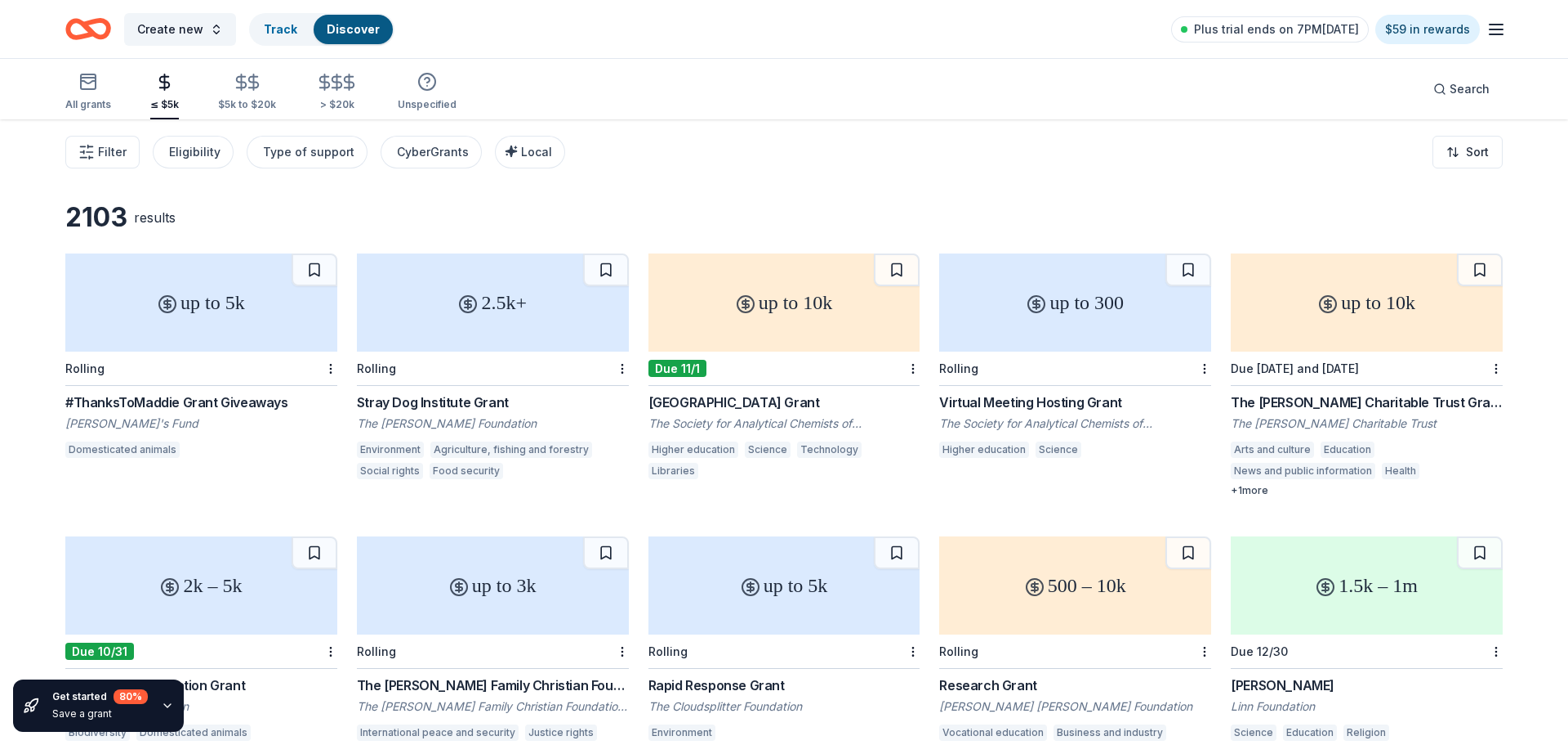
click at [166, 94] on div "≤ $5k" at bounding box center [165, 92] width 29 height 38
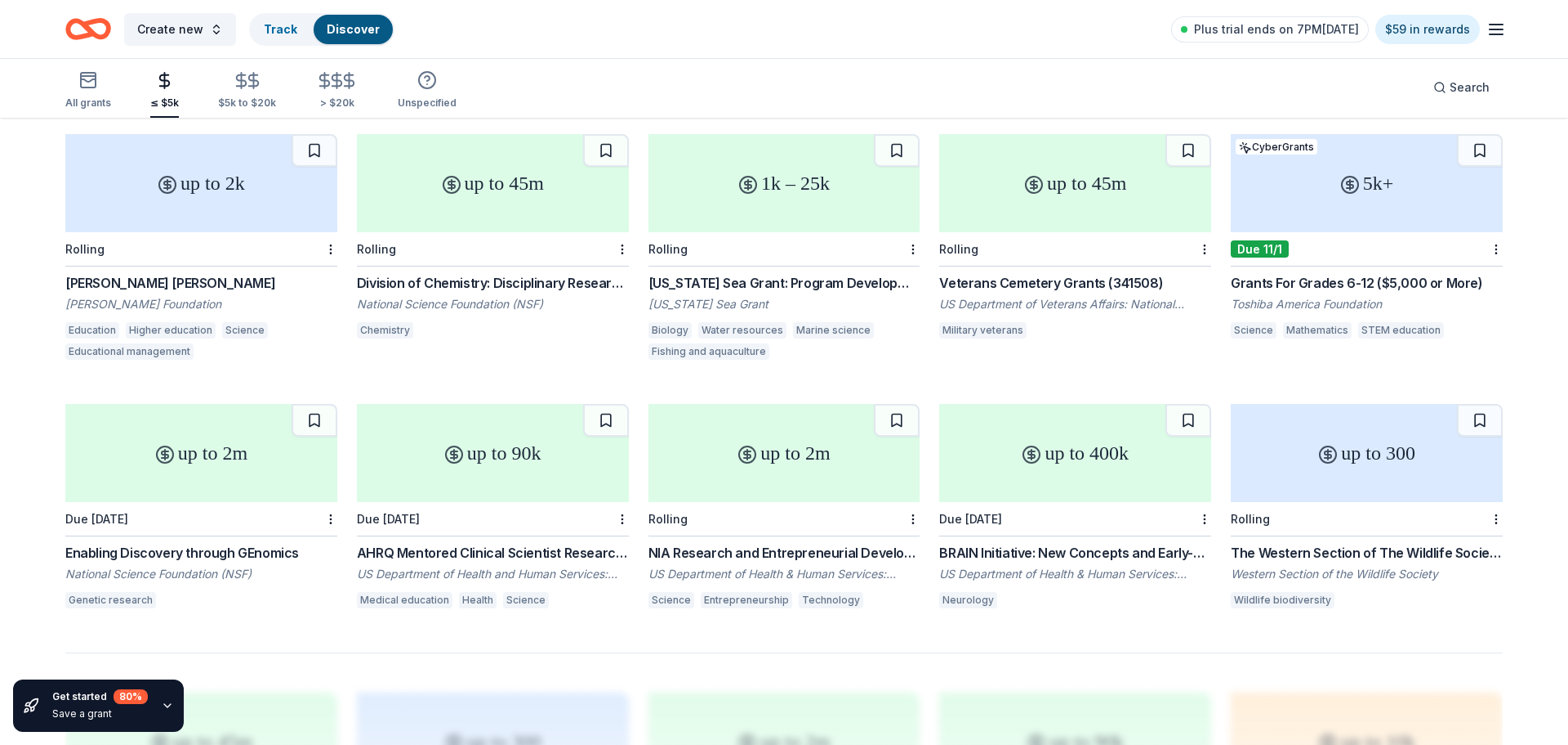
scroll to position [689, 0]
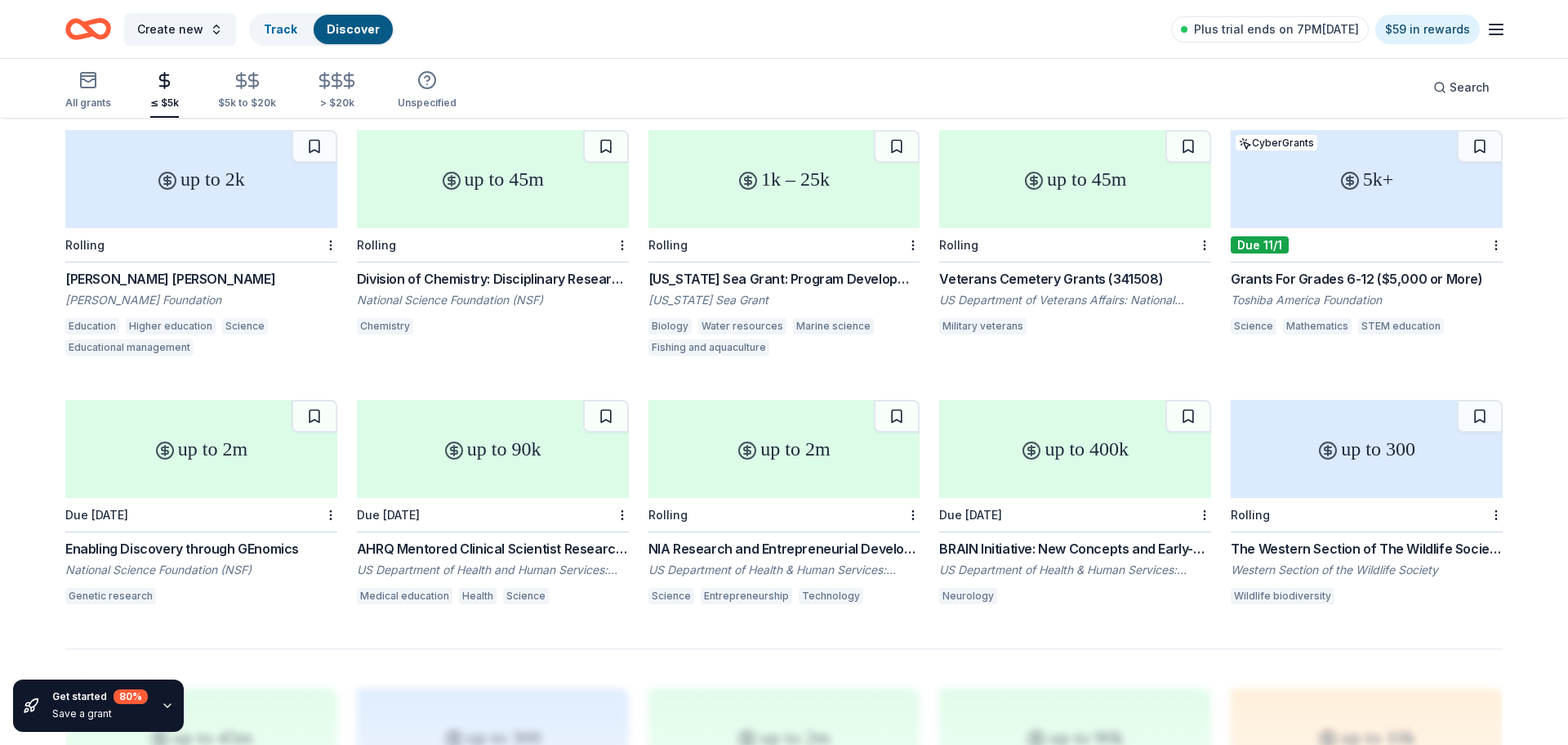
click at [1351, 277] on div "Grants For Grades 6-12 ($5,000 or More)" at bounding box center [1367, 279] width 272 height 20
click at [1546, 285] on div "2103 results up to 5k Rolling #ThanksToMaddie Grant Giveaways Maddie's Fund Dom…" at bounding box center [784, 367] width 1568 height 1873
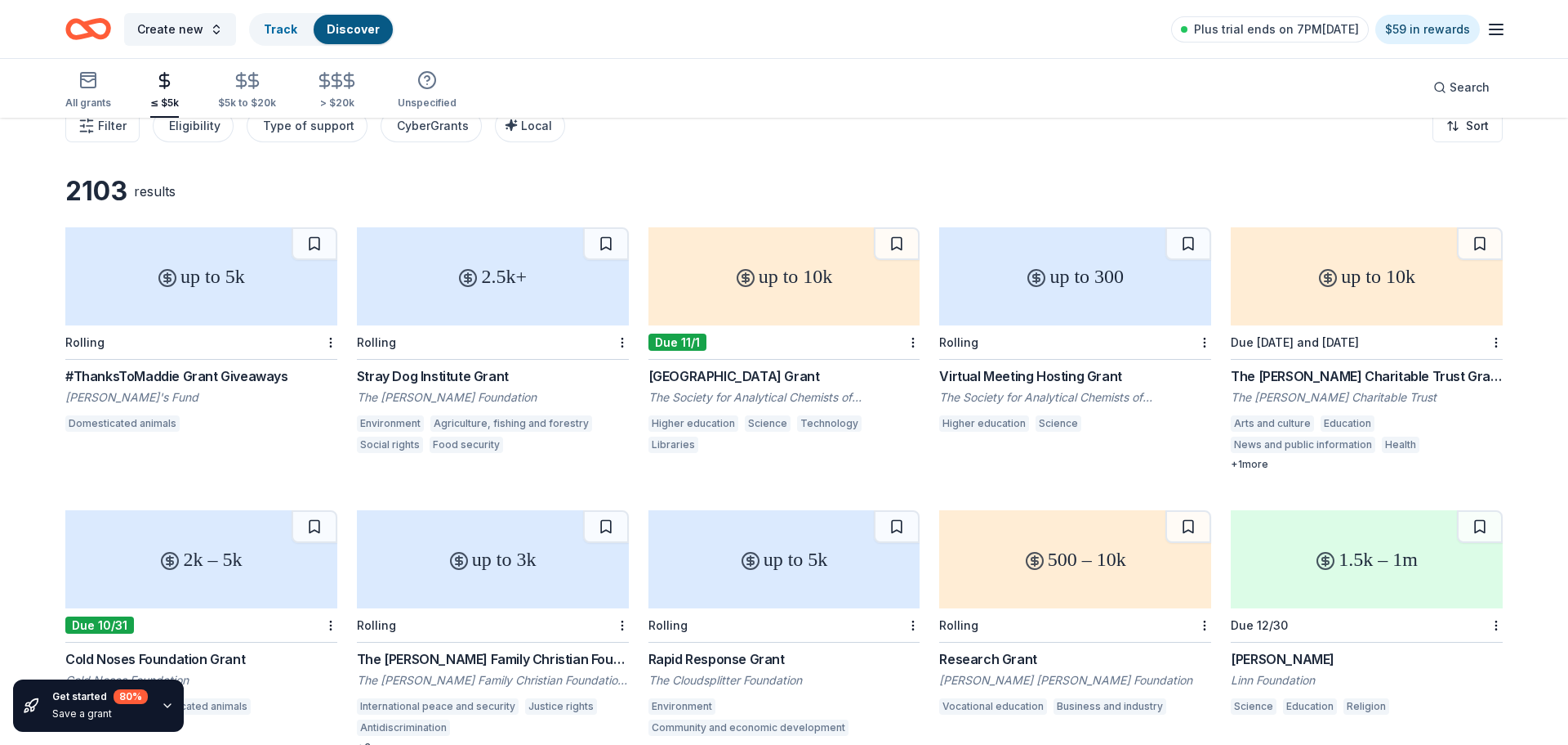
scroll to position [0, 0]
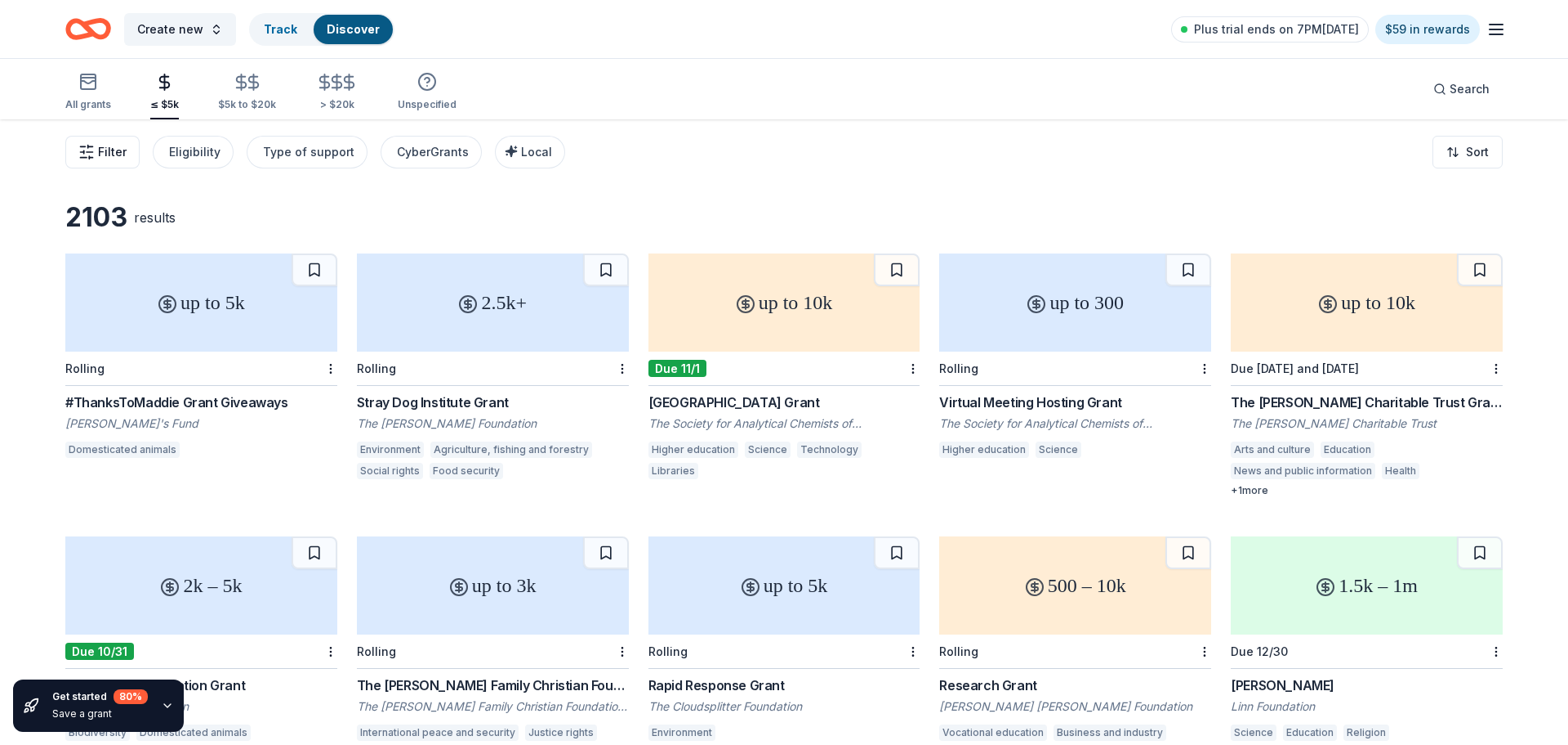
click at [101, 152] on span "Filter" at bounding box center [112, 152] width 29 height 20
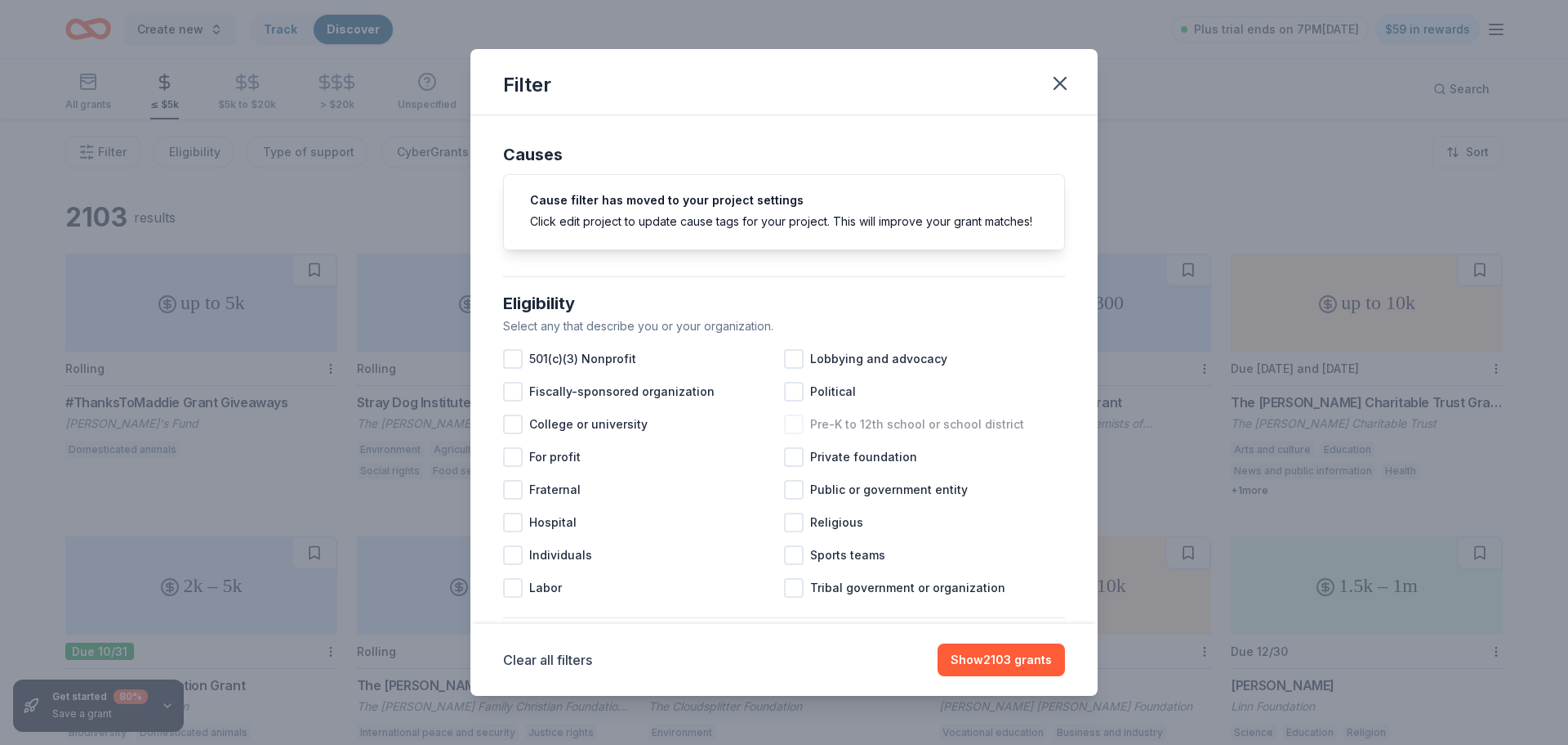
click at [802, 426] on div at bounding box center [794, 425] width 20 height 20
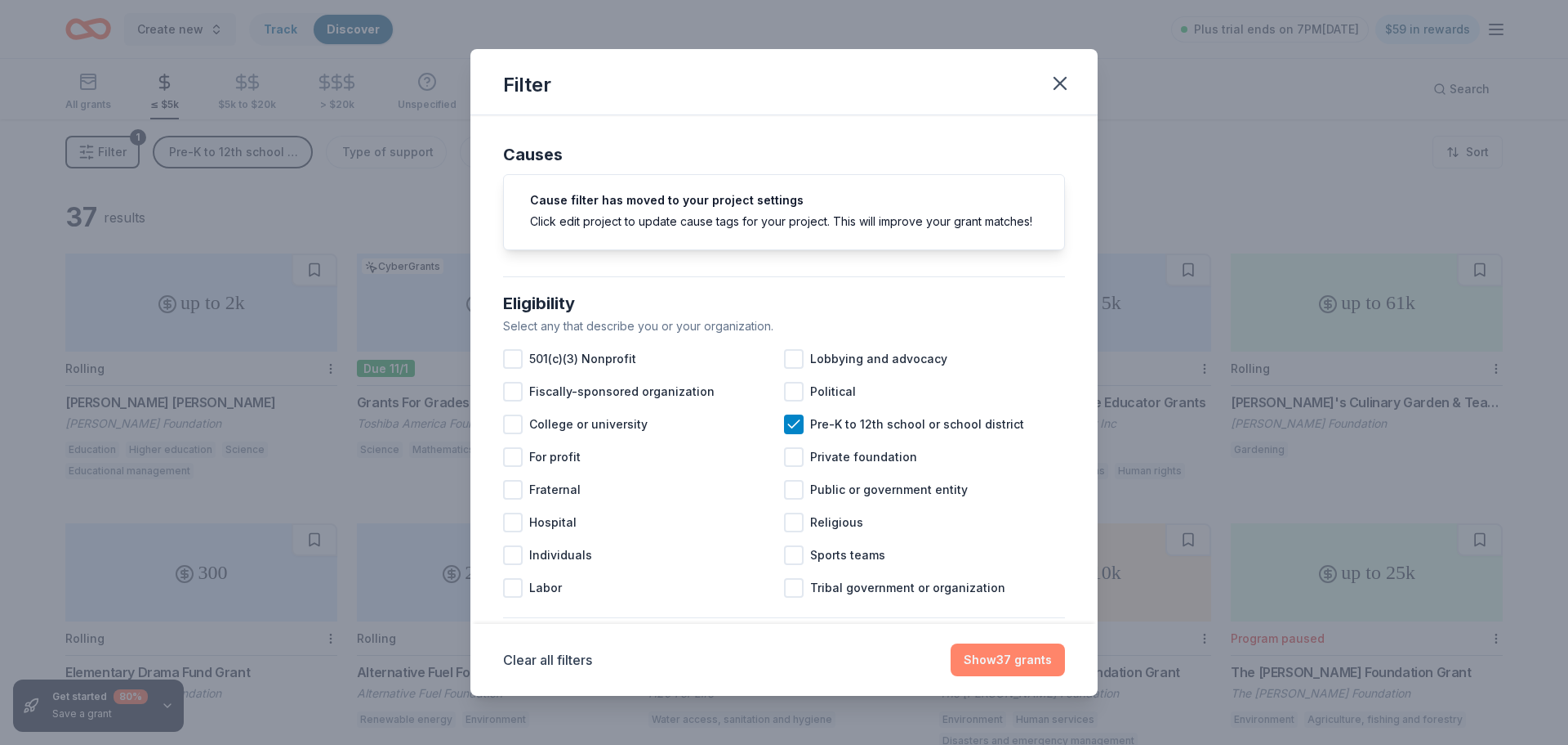
click at [1011, 662] on button "Show 37 grants" at bounding box center [1008, 660] width 114 height 33
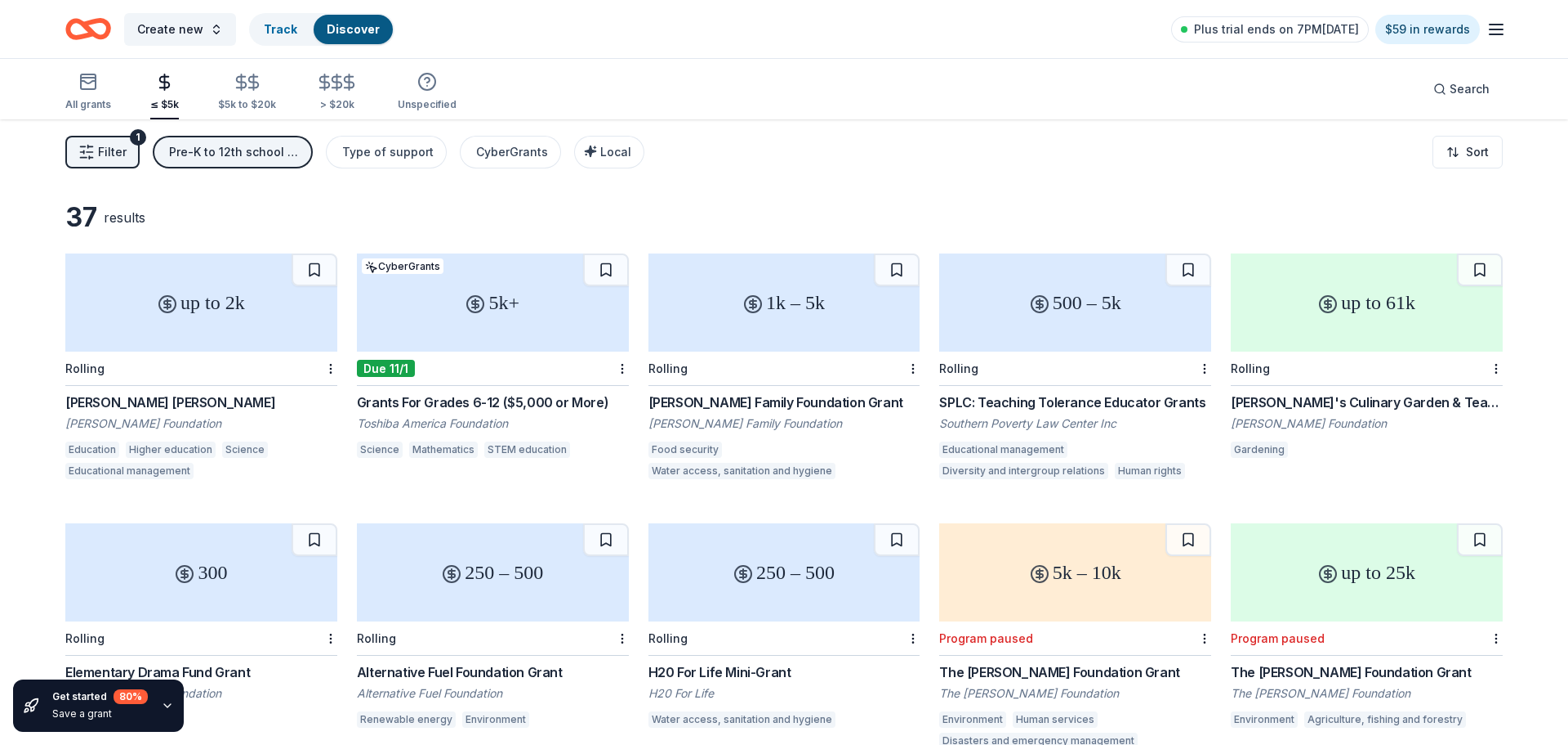
click at [186, 405] on div "Jonathan F Reichert Grant" at bounding box center [201, 402] width 272 height 20
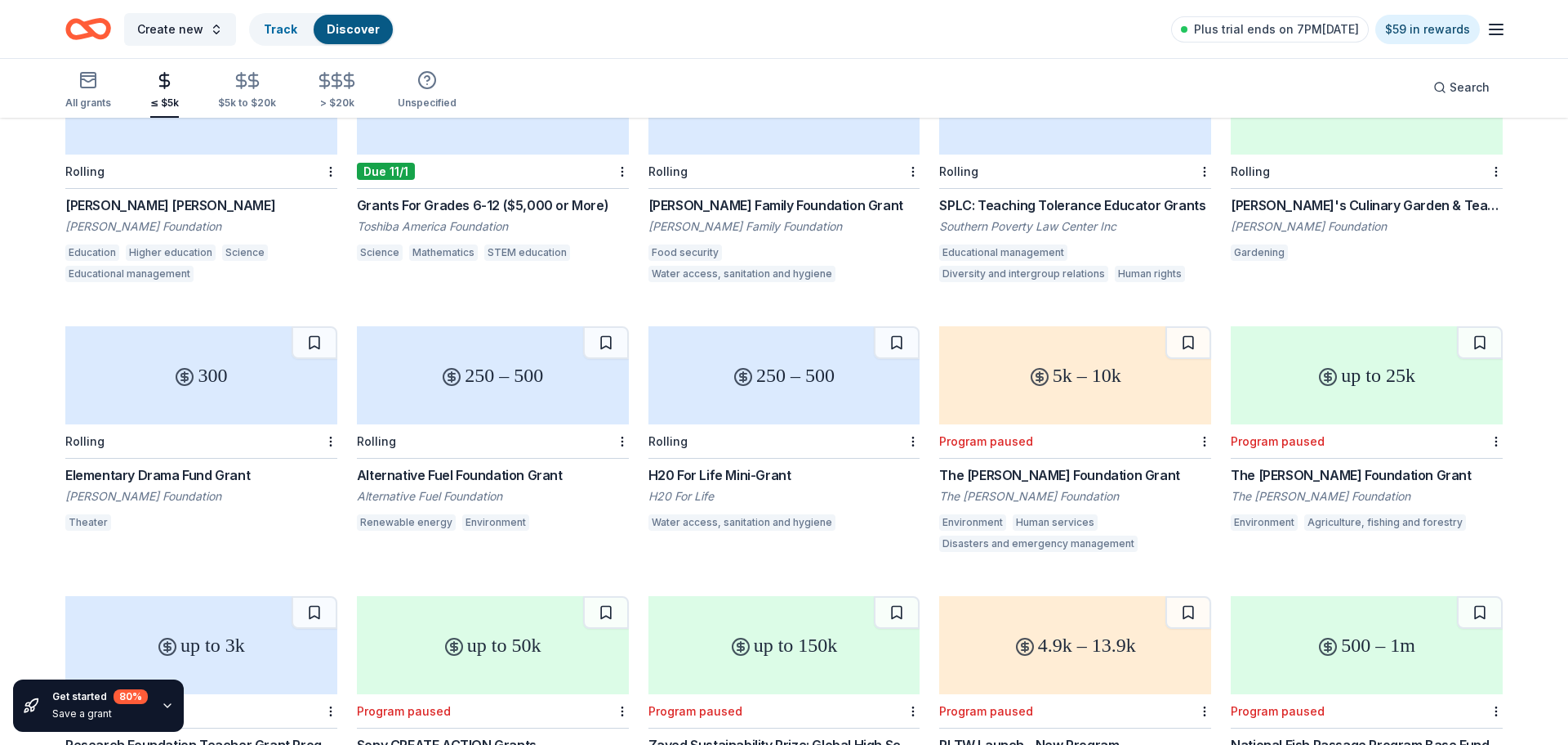
scroll to position [163, 0]
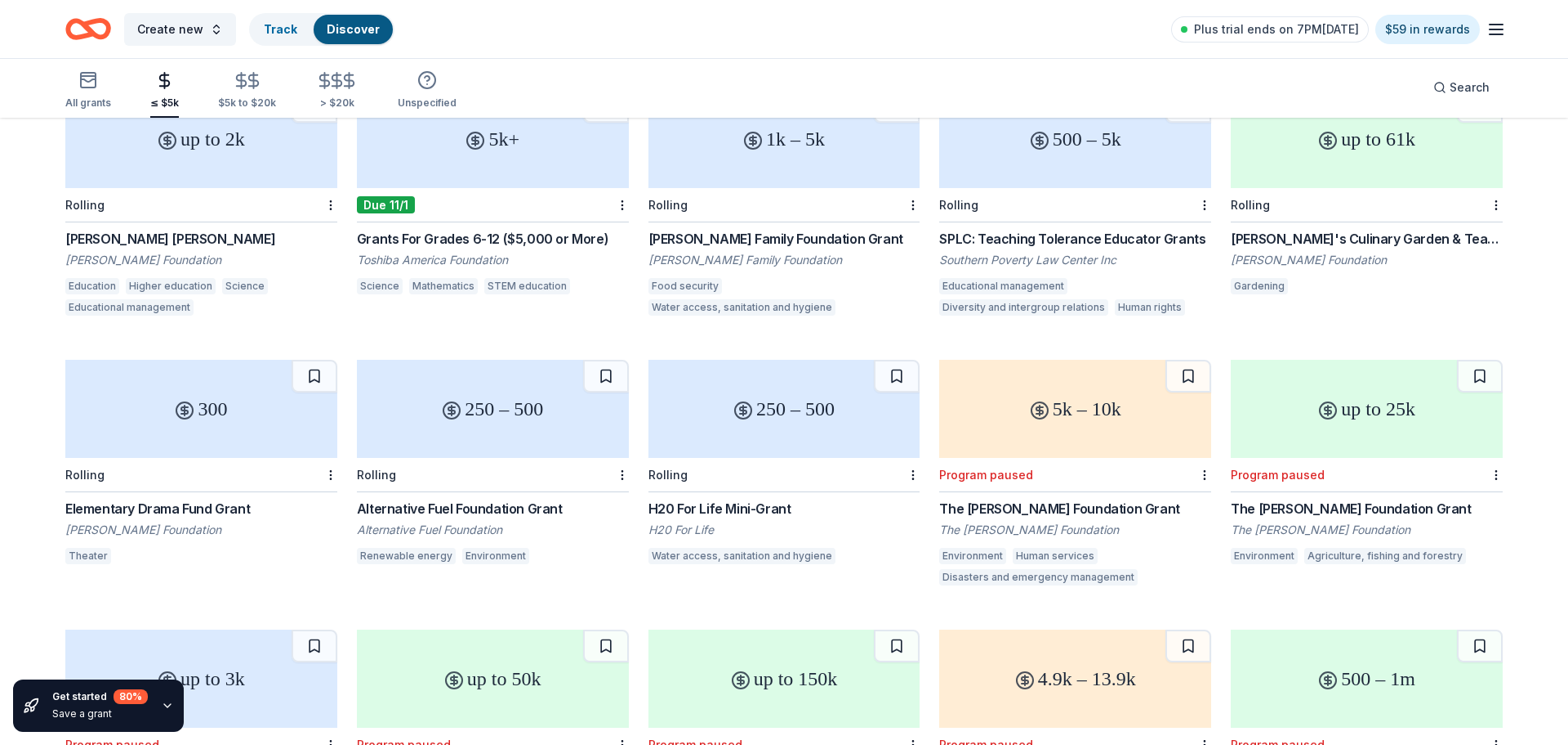
click at [783, 512] on div "H20 For Life Mini-Grant" at bounding box center [784, 508] width 272 height 20
click at [518, 239] on div "Grants For Grades 6-12 ($5,000 or More)" at bounding box center [493, 239] width 272 height 20
click at [829, 234] on div "Parkinson Family Foundation Grant" at bounding box center [784, 239] width 272 height 20
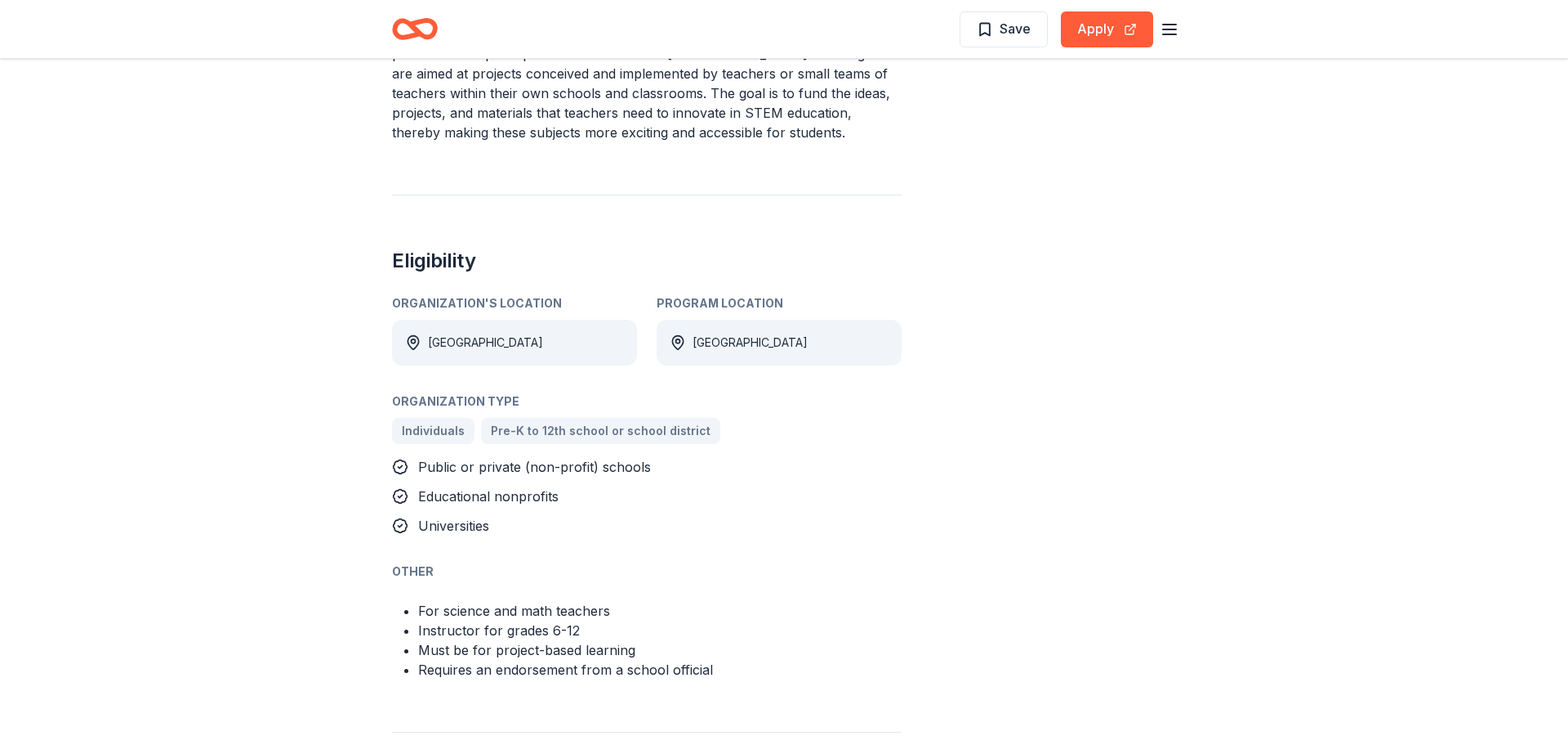
scroll to position [687, 0]
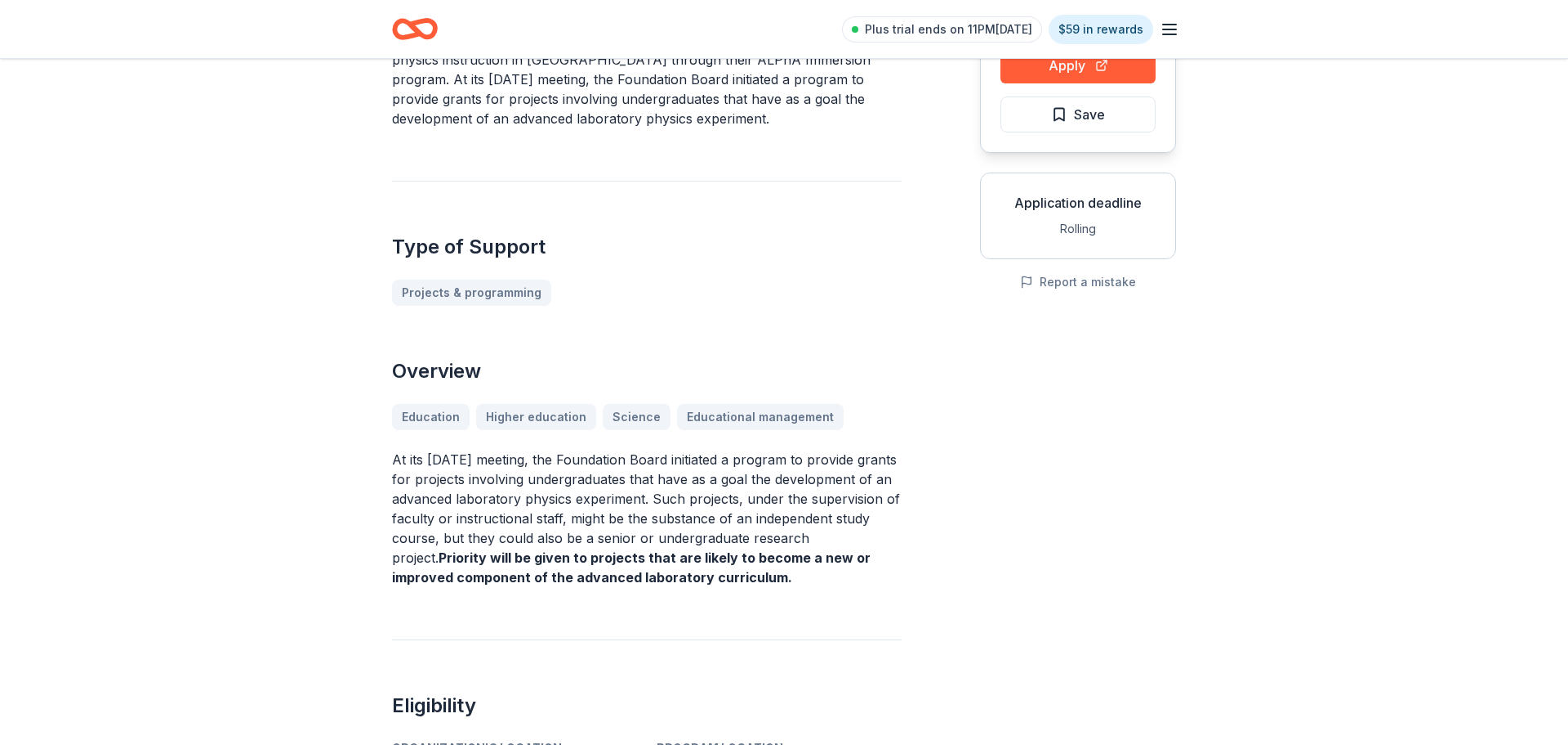
scroll to position [196, 0]
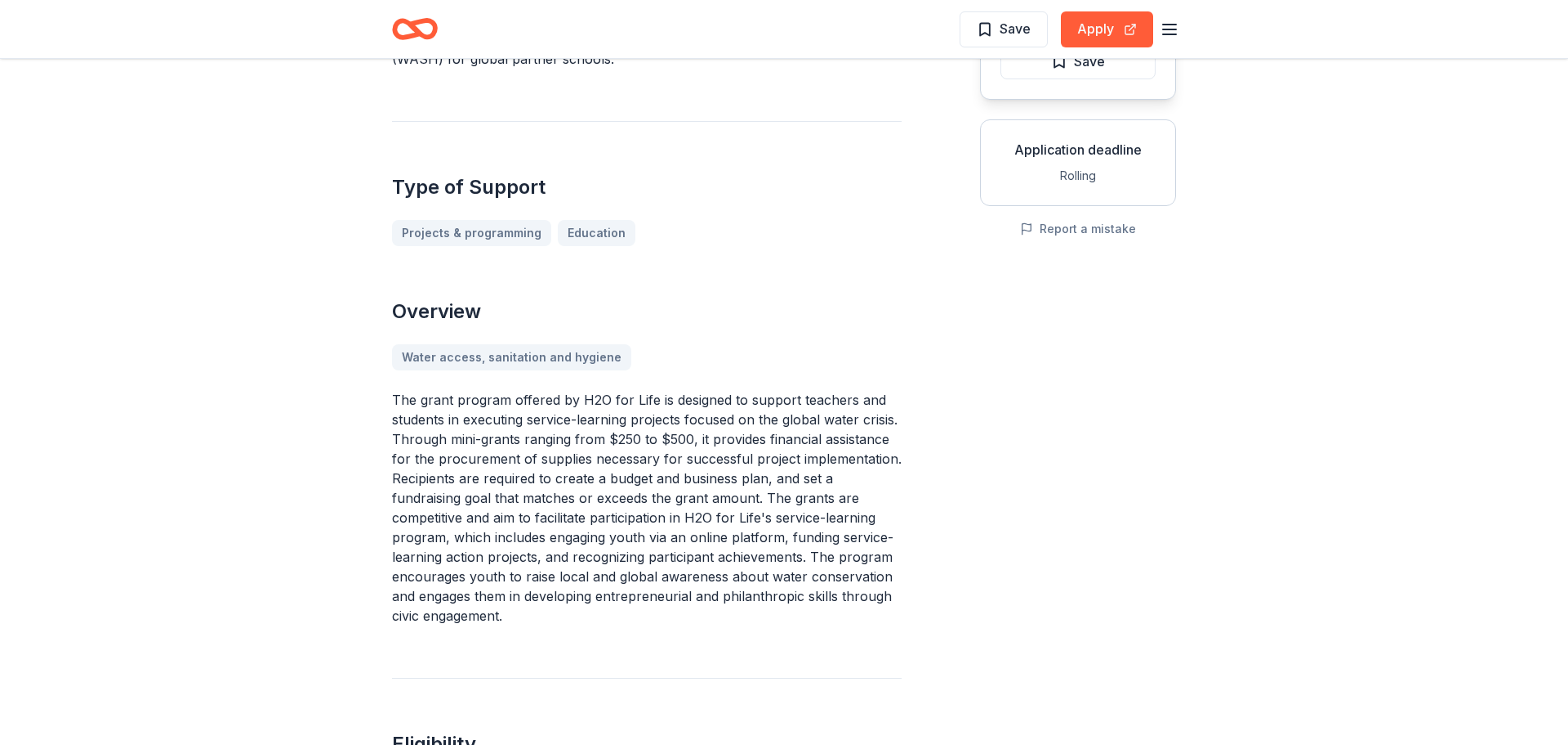
scroll to position [294, 0]
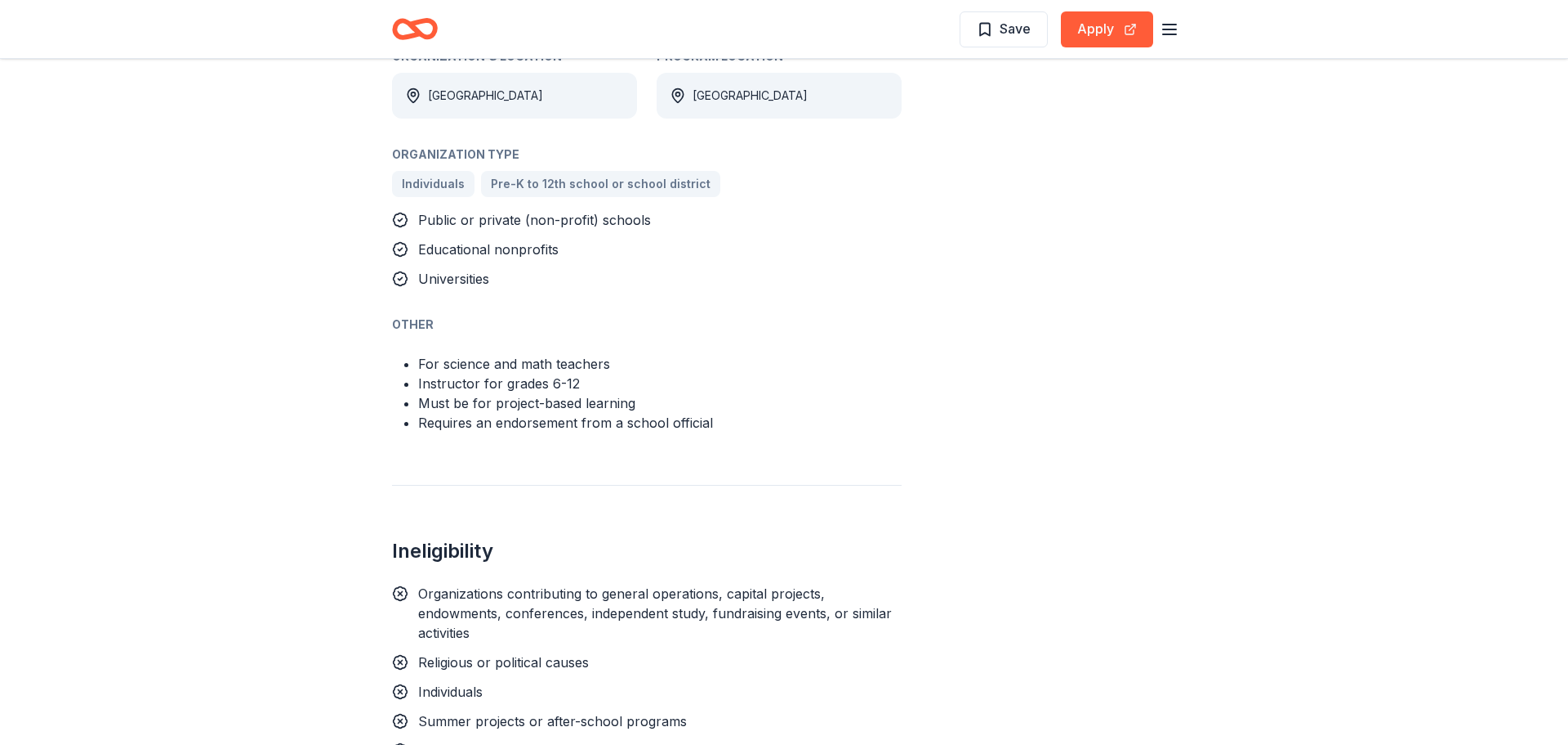
scroll to position [916, 0]
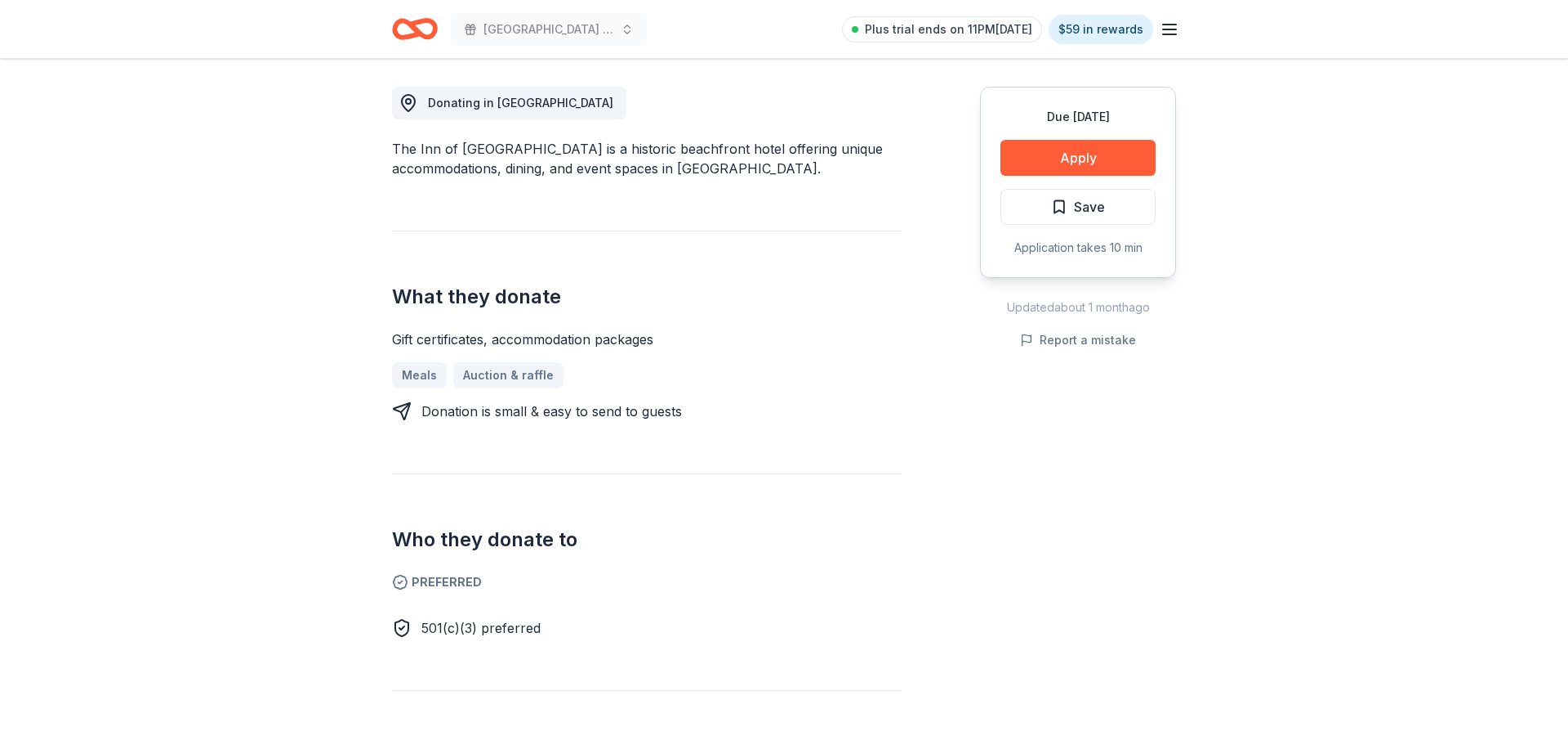
scroll to position [490, 0]
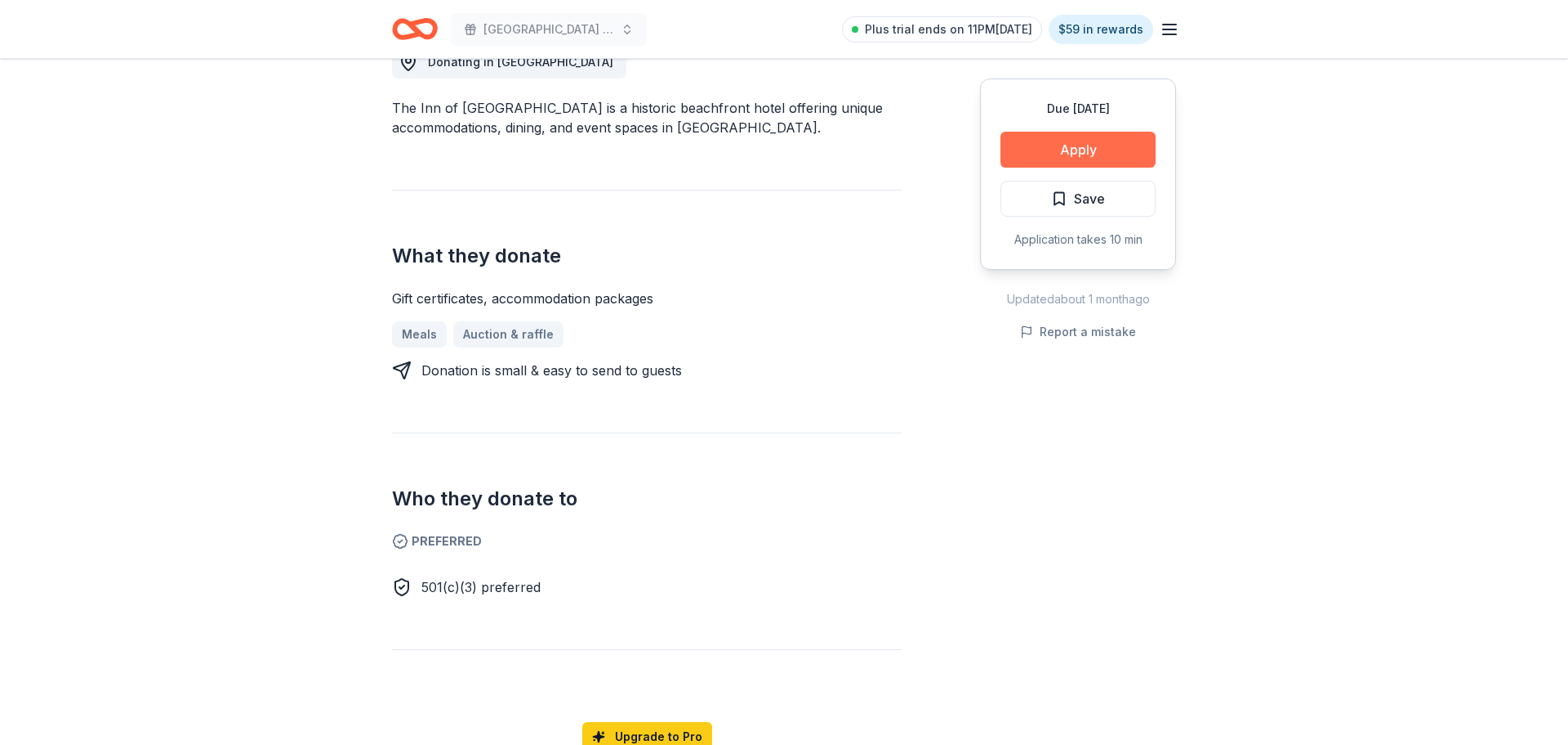
click at [1068, 144] on button "Apply" at bounding box center [1077, 150] width 155 height 36
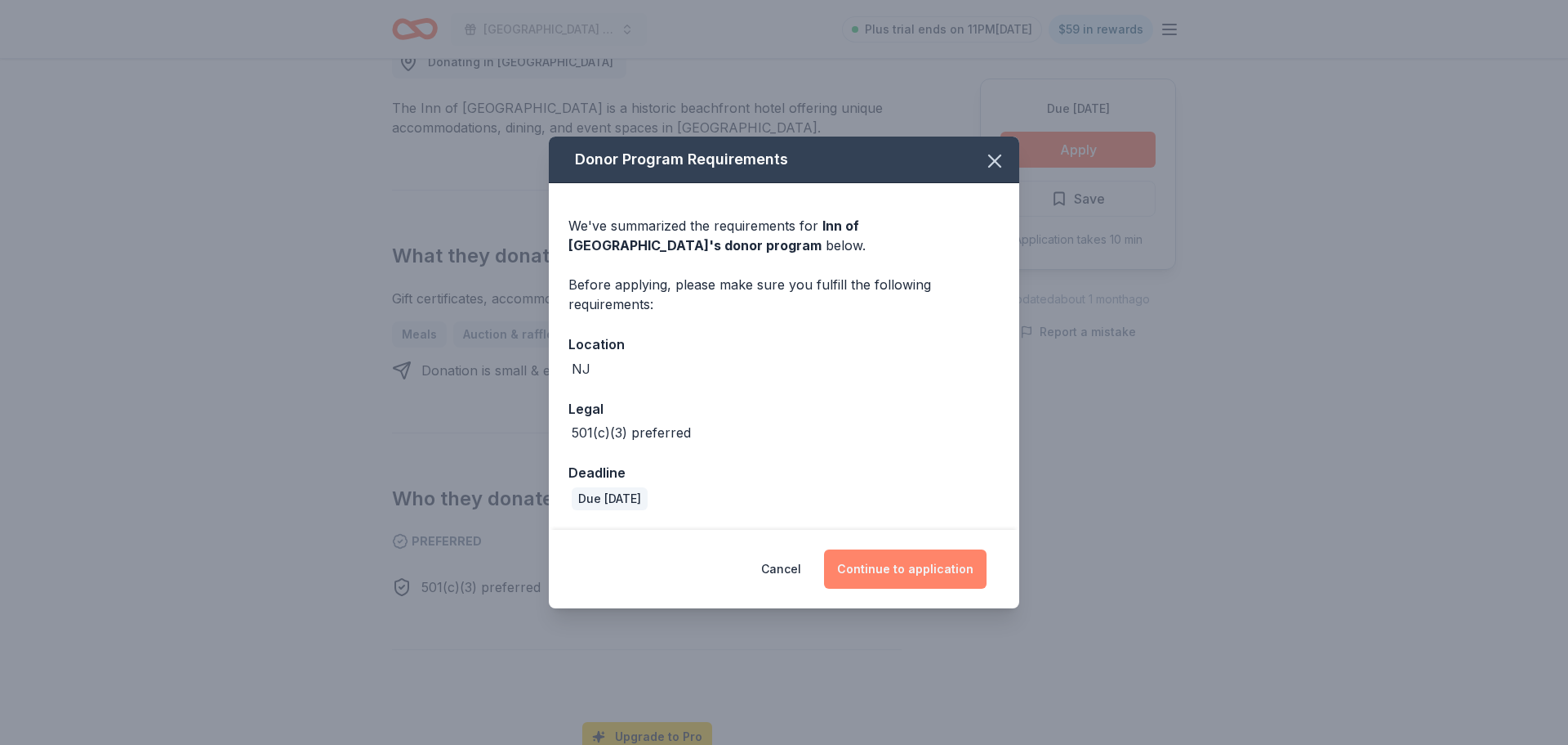
click at [904, 578] on button "Continue to application" at bounding box center [905, 568] width 162 height 39
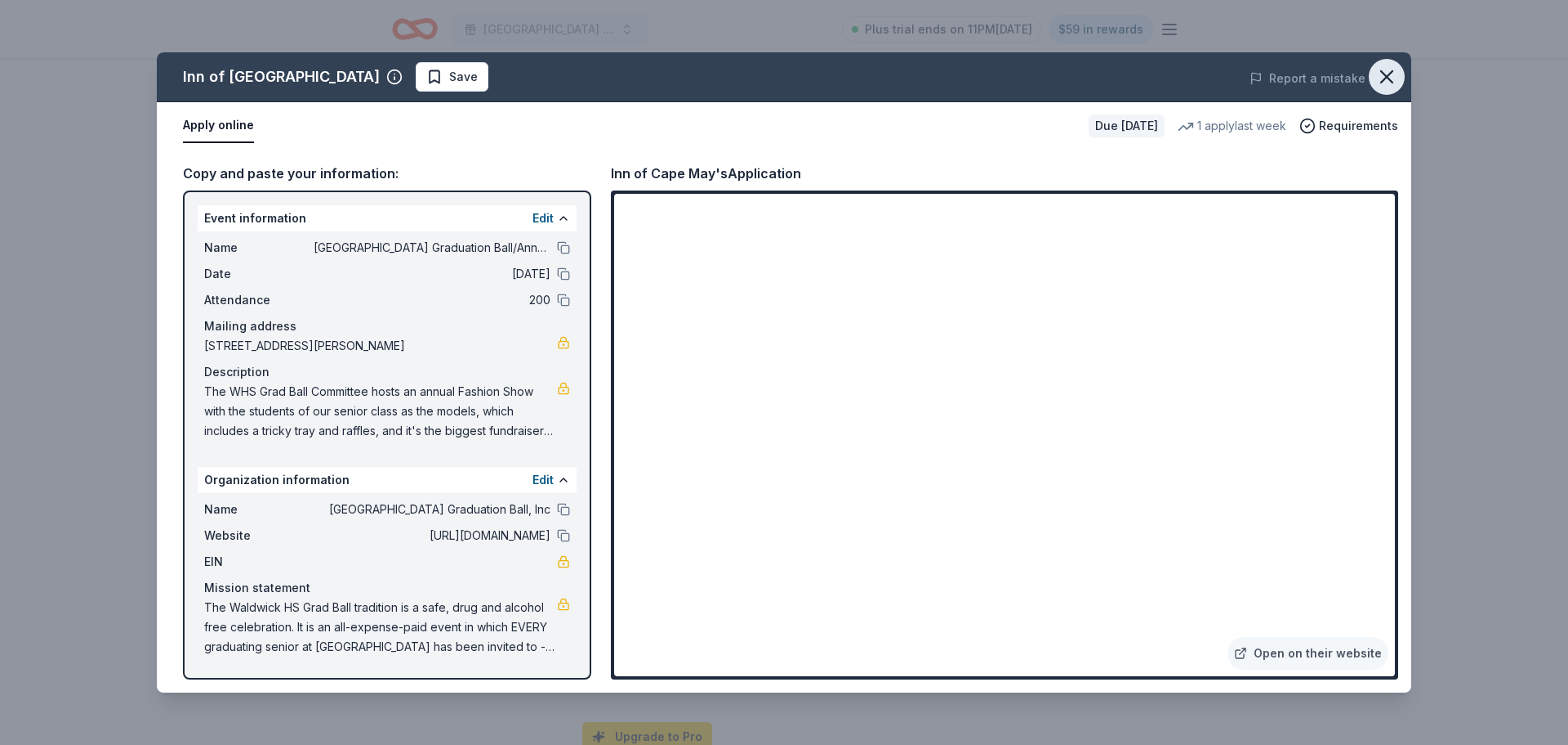
click at [1394, 77] on icon "button" at bounding box center [1387, 76] width 23 height 23
